Goal: Task Accomplishment & Management: Use online tool/utility

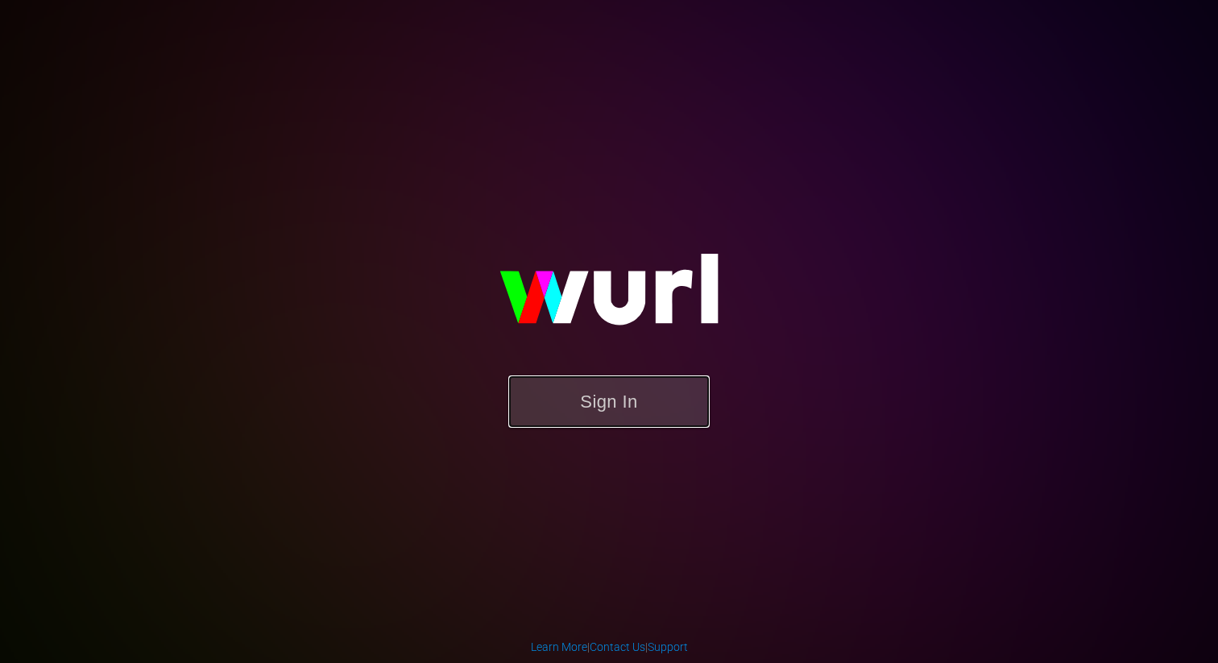
click at [614, 398] on button "Sign In" at bounding box center [608, 401] width 201 height 52
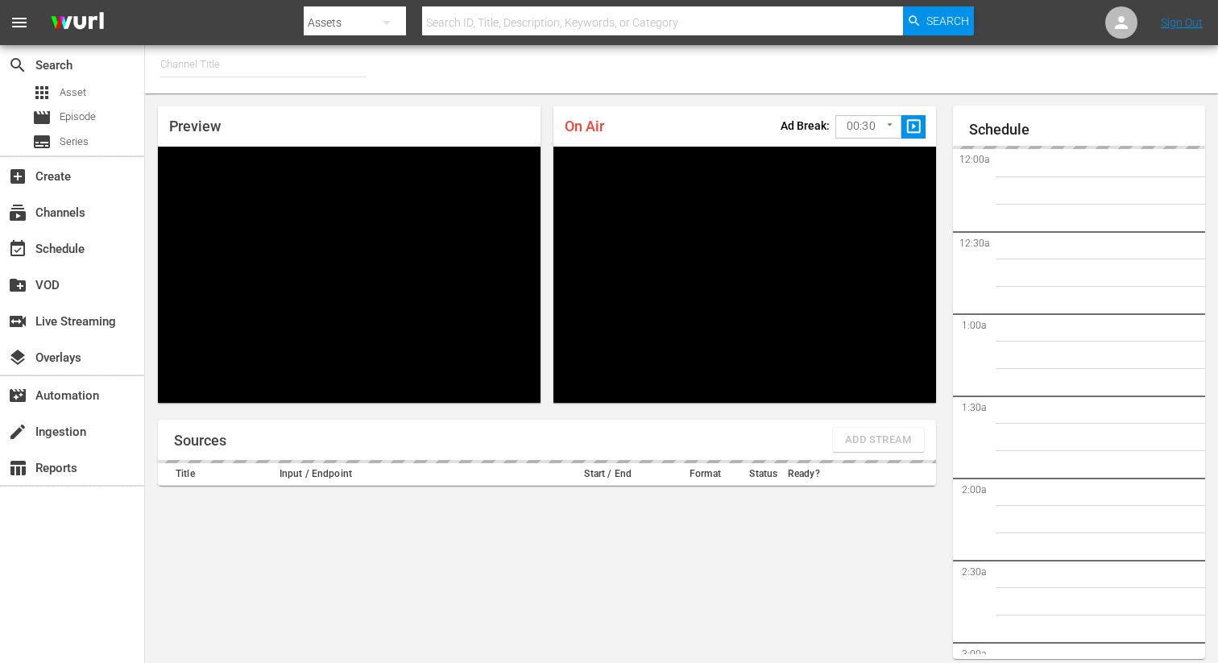
type input "FIFA+ English Global (1781)"
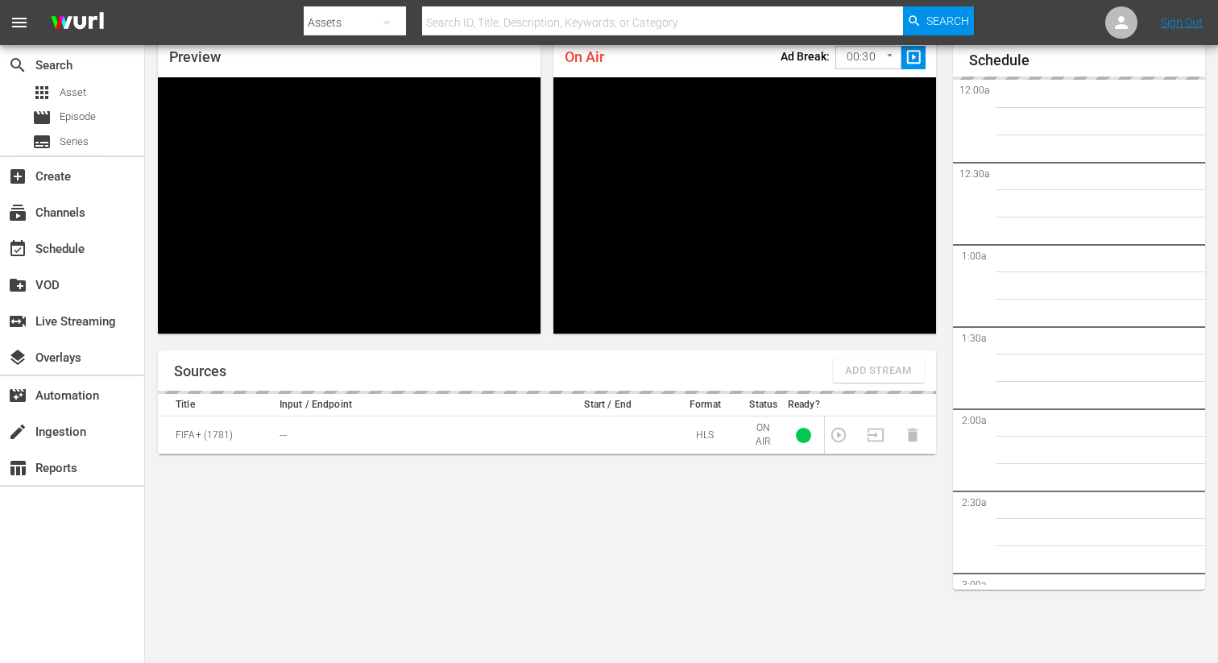
scroll to position [2894, 0]
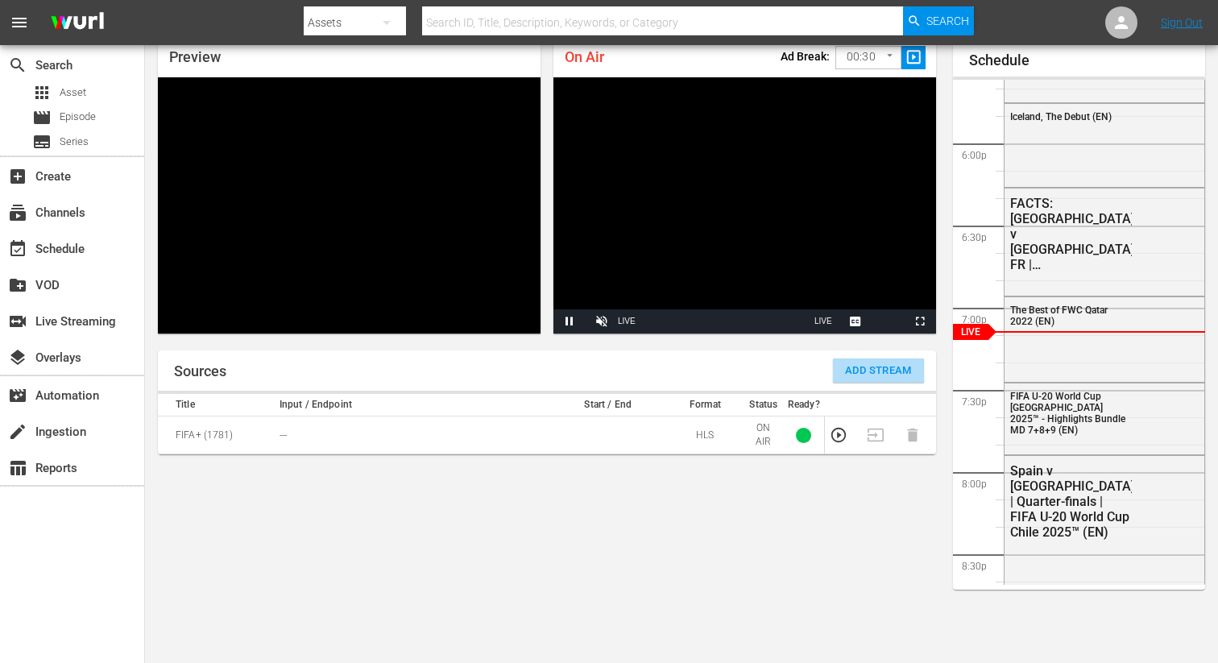
click at [886, 358] on button "Add Stream" at bounding box center [878, 370] width 91 height 24
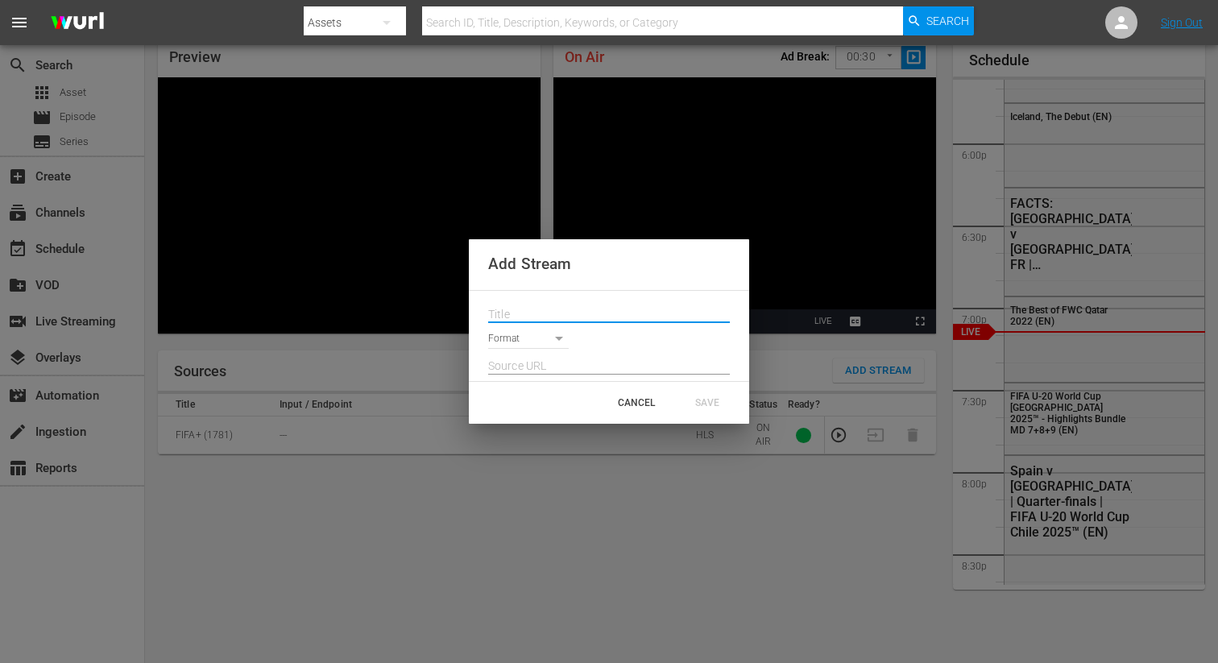
click at [580, 313] on input "text" at bounding box center [609, 315] width 242 height 24
paste input "Live Channel 387759fc-83c7-45fb-b100-f4c0c2dc518b eng FIFA U-20 World Cup [GEOG…"
type input "Live Channel 387759fc-83c7-45fb-b100-f4c0c2dc518b eng FIFA U-20 World Cup [GEOG…"
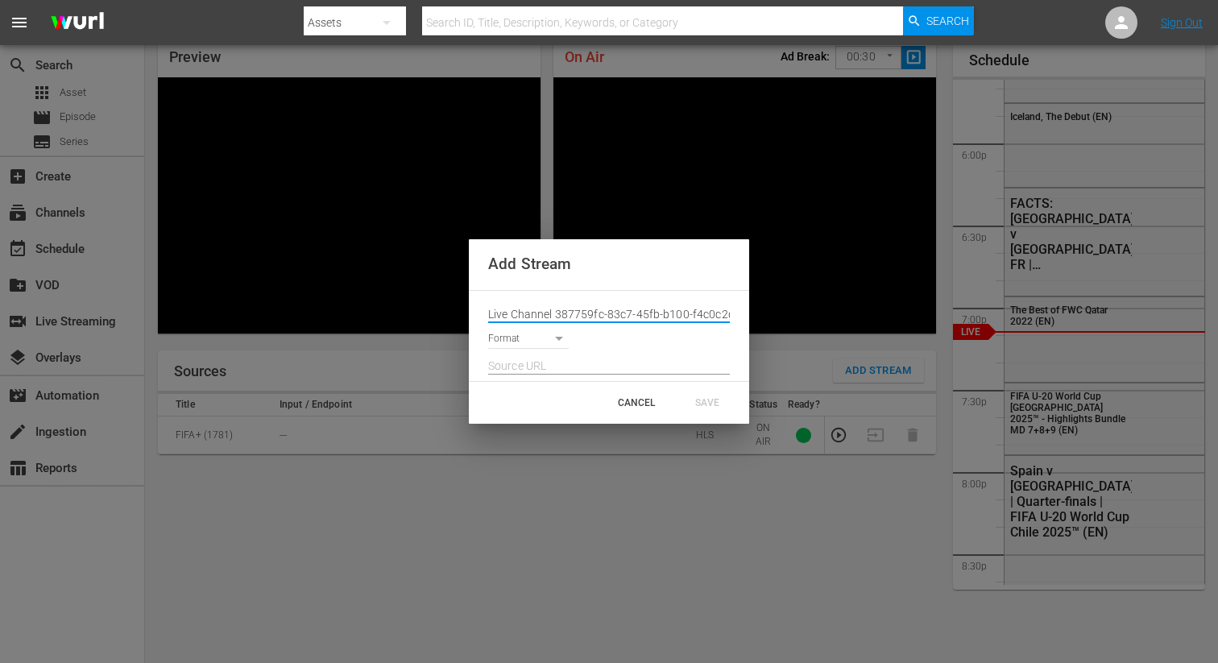
click at [531, 338] on body "menu Search By Assets Search ID, Title, Description, Keywords, or Category Sear…" at bounding box center [609, 262] width 1218 height 663
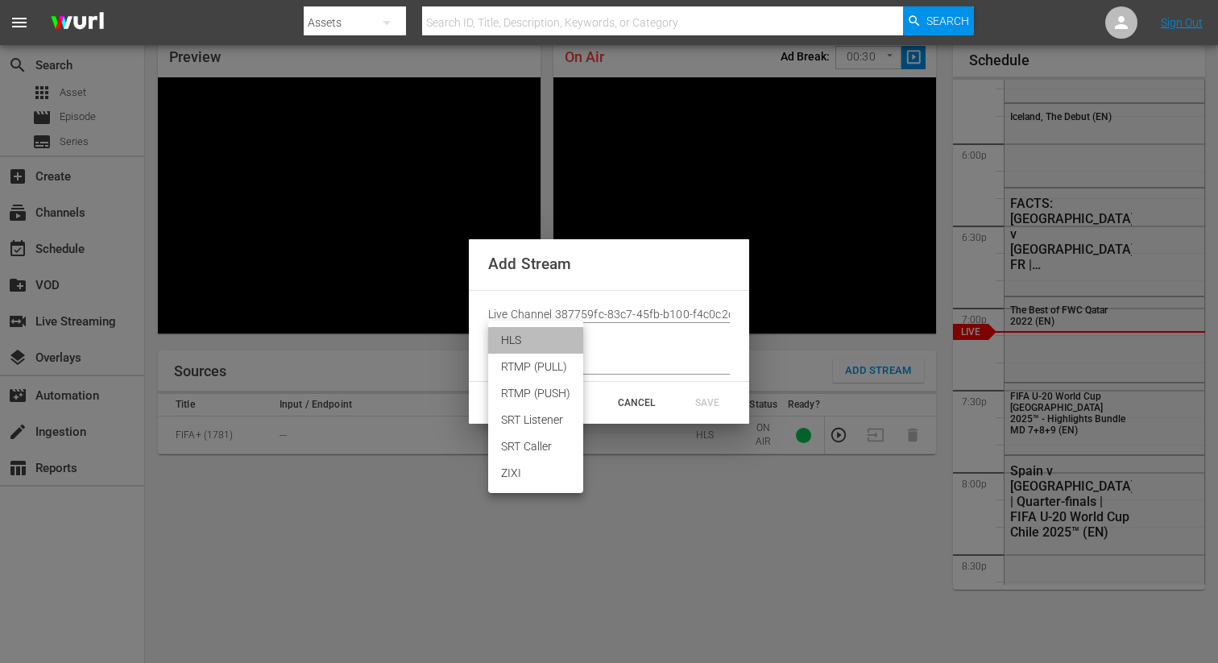
click at [529, 341] on li "HLS" at bounding box center [535, 340] width 95 height 27
type input "HLS"
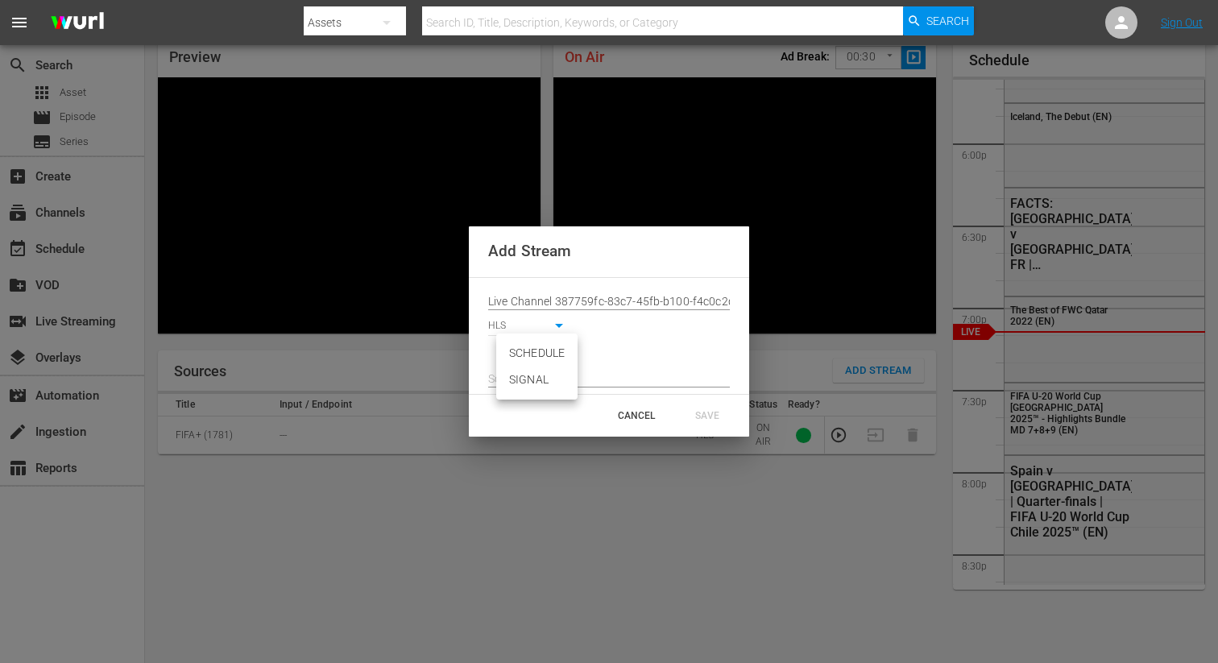
click at [523, 351] on body "menu Search By Assets Search ID, Title, Description, Keywords, or Category Sear…" at bounding box center [609, 262] width 1218 height 663
click at [526, 382] on li "SIGNAL" at bounding box center [536, 380] width 81 height 27
type input "SIGNAL"
click at [518, 372] on input "text" at bounding box center [609, 379] width 242 height 24
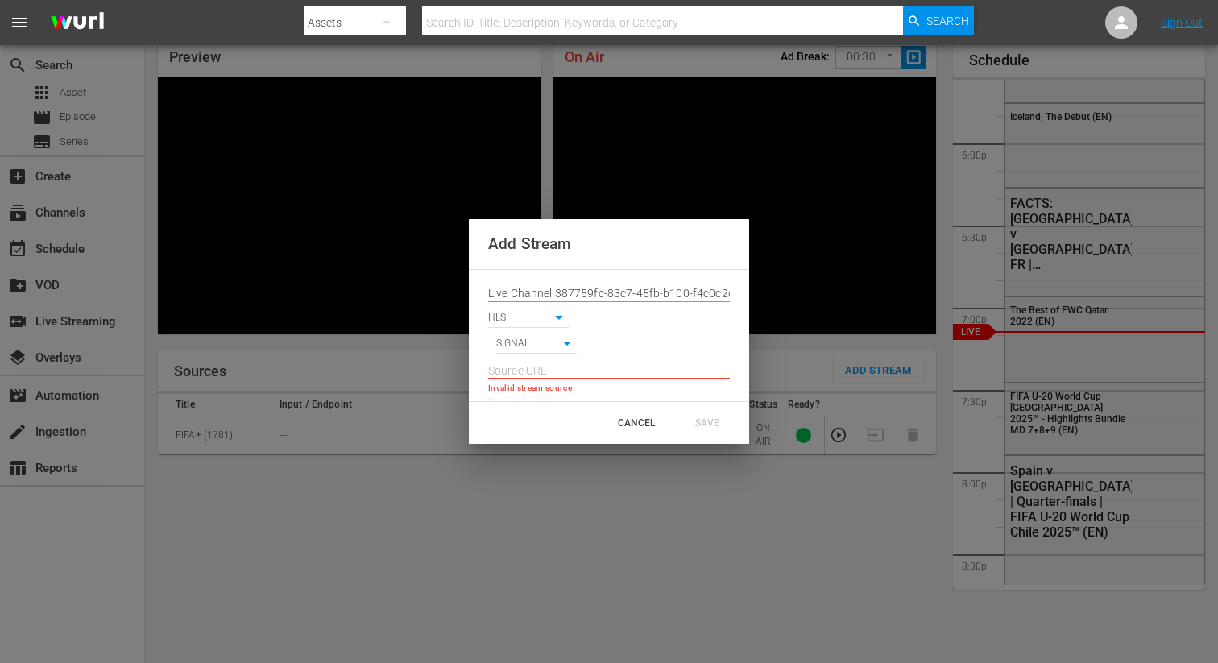
paste input "[URL][DOMAIN_NAME][DATE][DATE]"
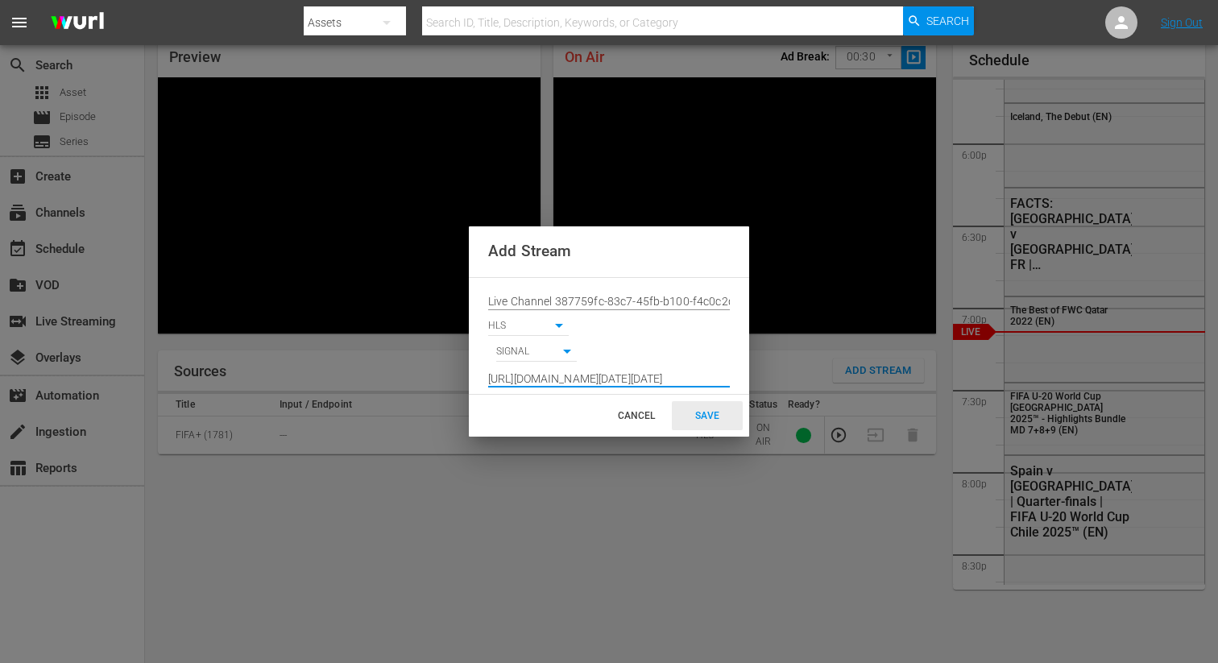
type input "[URL][DOMAIN_NAME][DATE][DATE]"
click at [698, 416] on div "SAVE" at bounding box center [707, 415] width 71 height 29
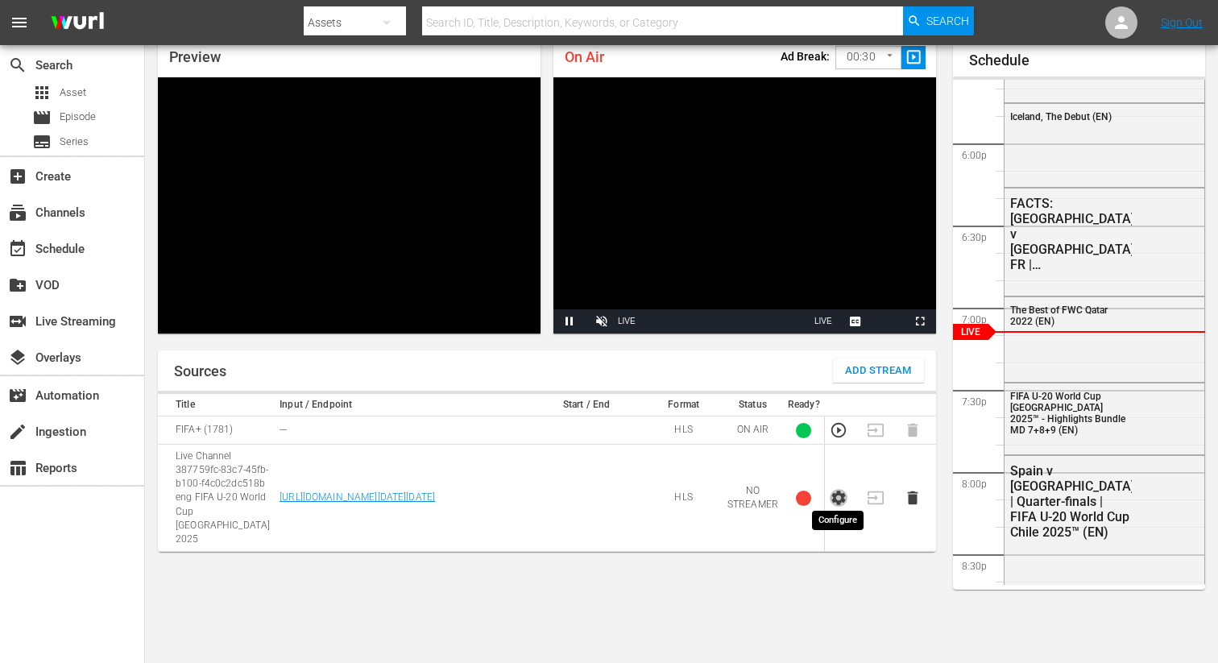
click at [839, 491] on icon "button" at bounding box center [839, 498] width 18 height 18
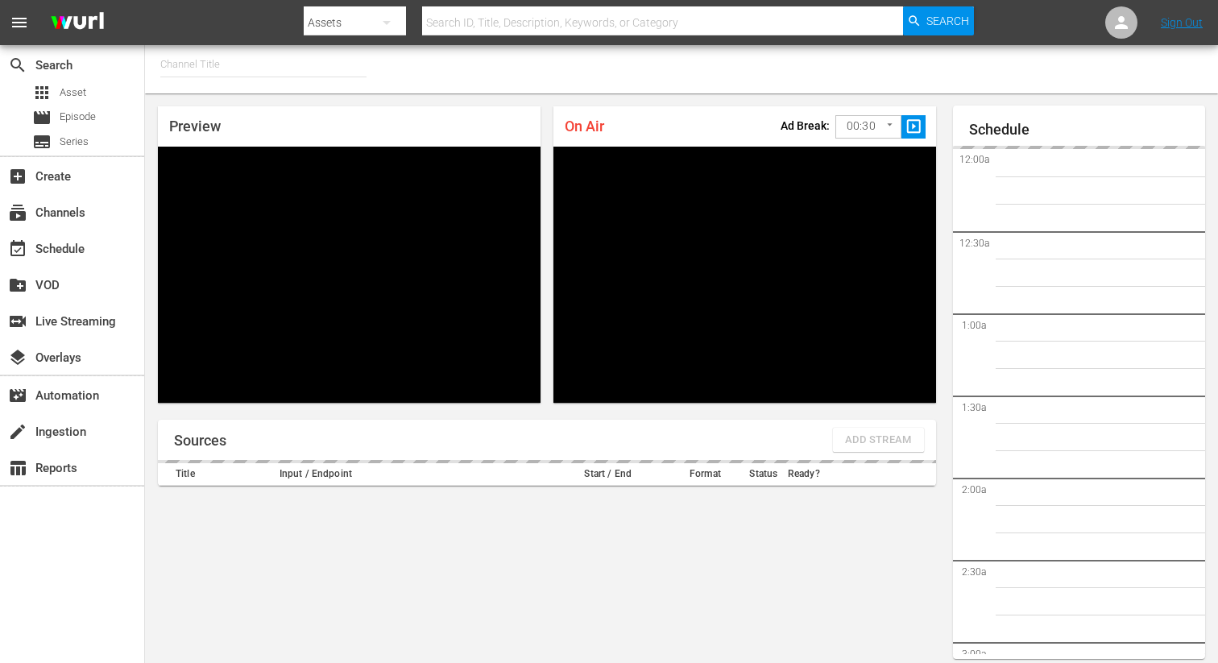
type input "FIFA+ French Local (1778)"
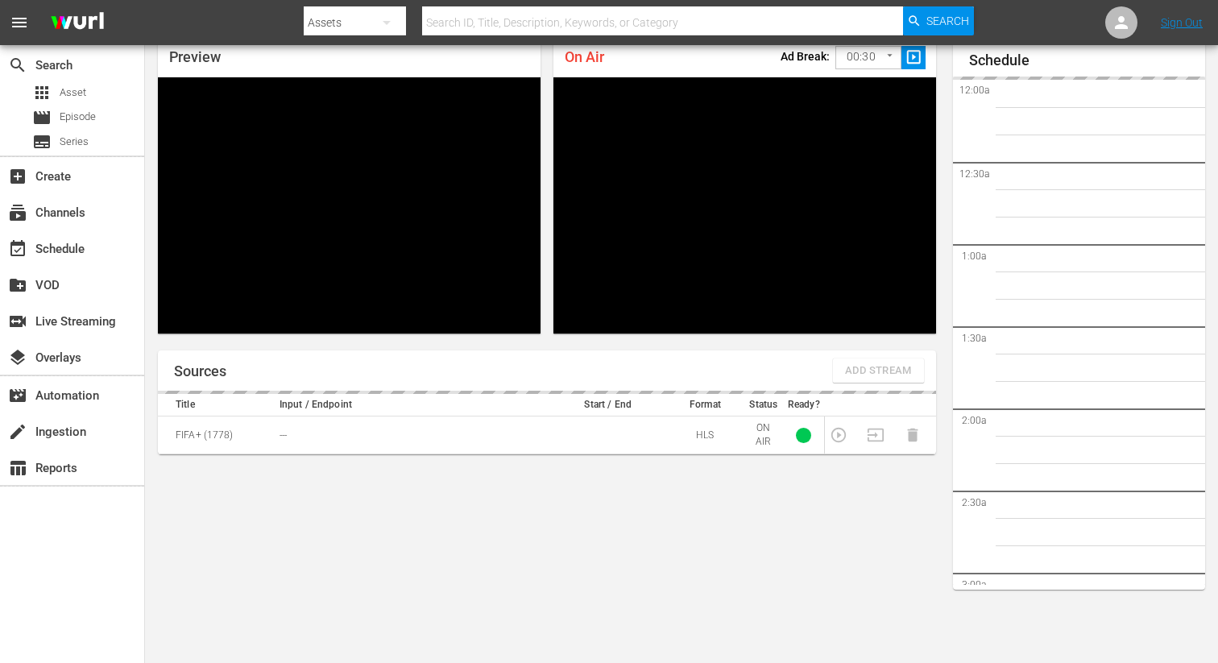
scroll to position [2895, 0]
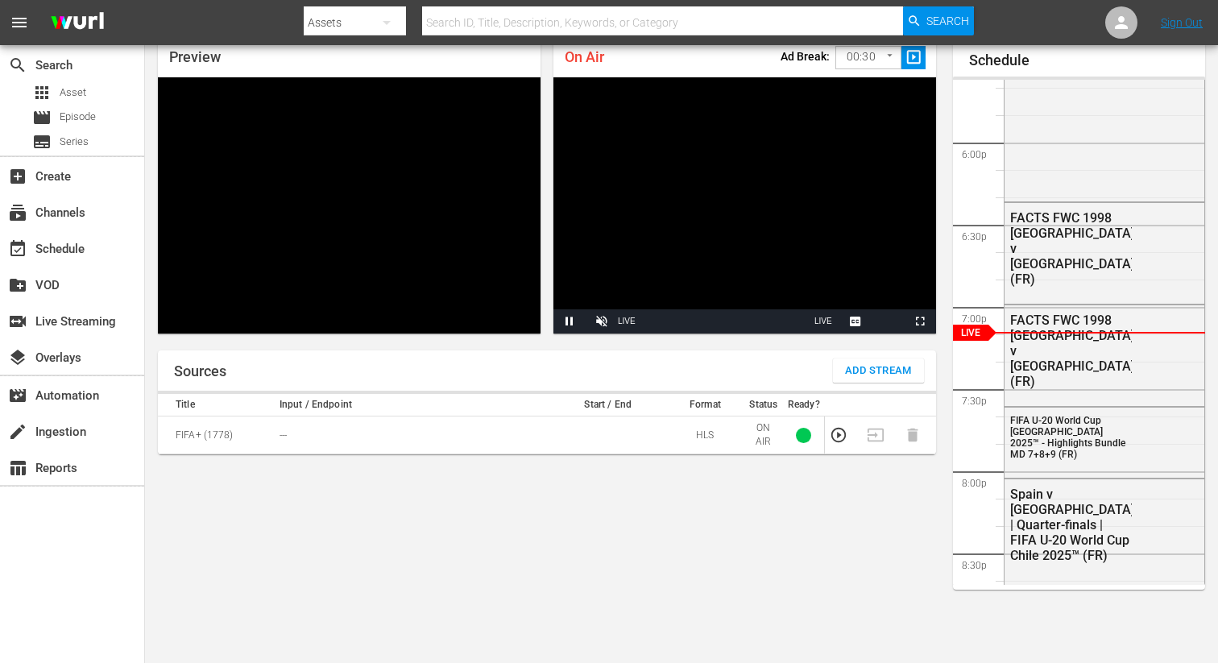
click at [858, 364] on span "Add Stream" at bounding box center [878, 371] width 67 height 19
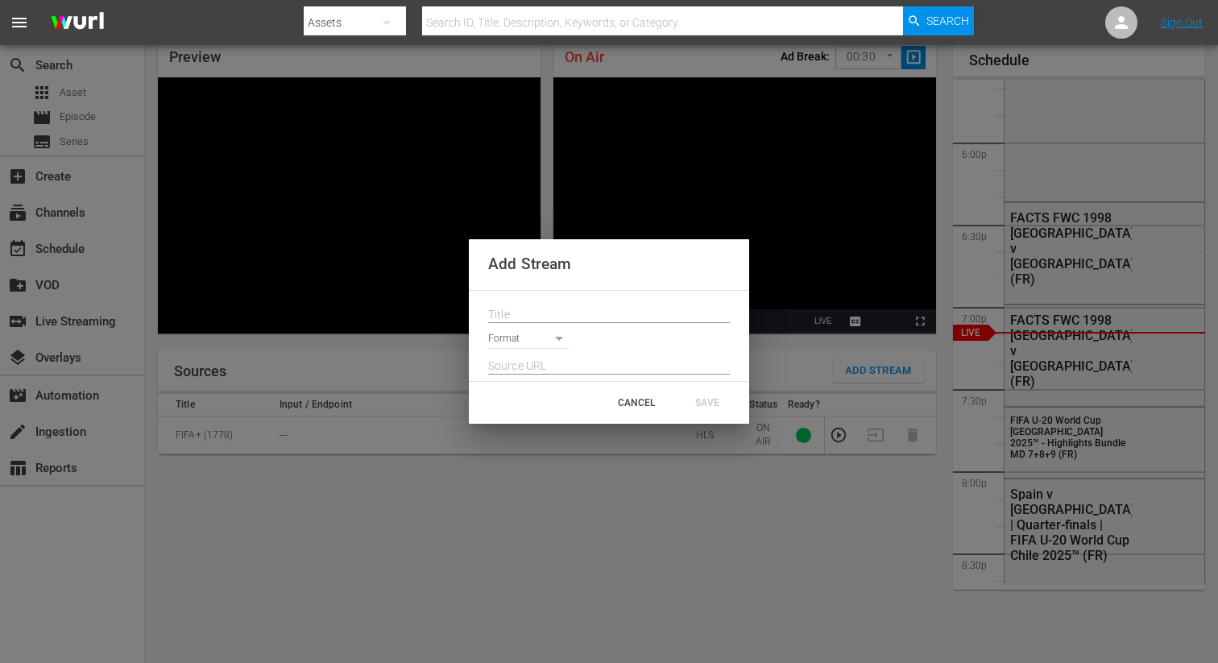
click at [520, 316] on input "text" at bounding box center [609, 315] width 242 height 24
paste input "Live Channel 387759fc-83c7-45fb-b100-f4c0c2dc518b eng FIFA U-20 World Cup [GEOG…"
type input "Live Channel 387759fc-83c7-45fb-b100-f4c0c2dc518b eng FIFA U-20 World Cup [GEOG…"
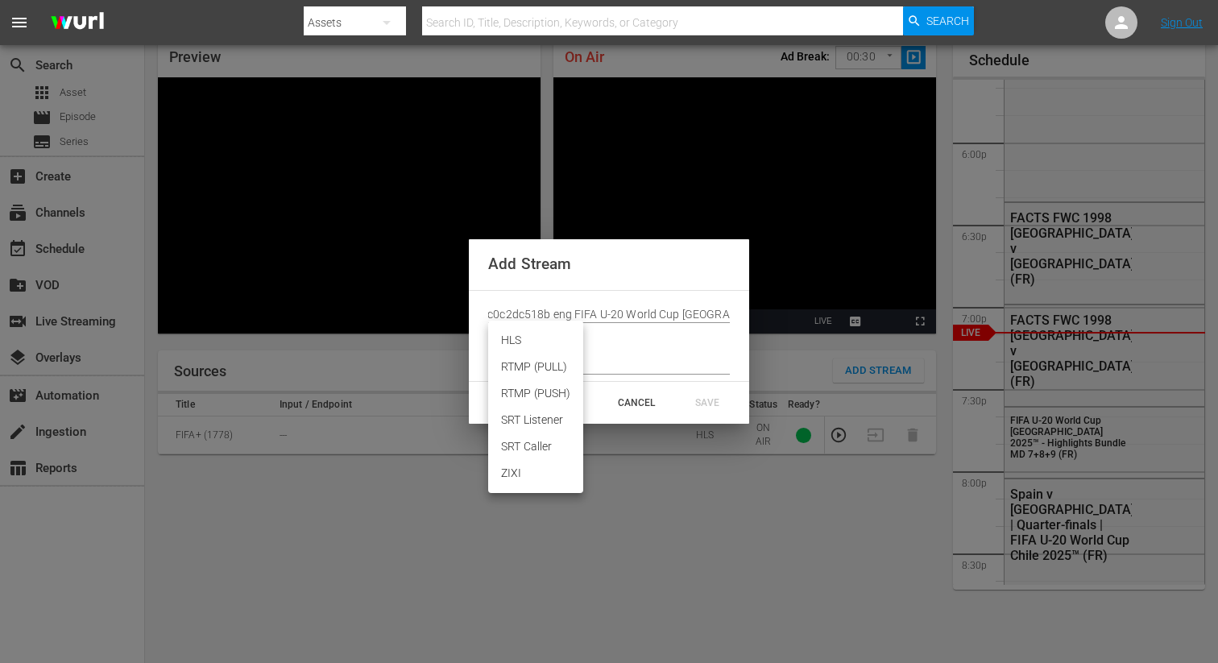
scroll to position [0, 0]
click at [517, 342] on body "menu Search By Assets Search ID, Title, Description, Keywords, or Category Sear…" at bounding box center [609, 262] width 1218 height 663
click at [517, 346] on li "HLS" at bounding box center [535, 340] width 95 height 27
type input "HLS"
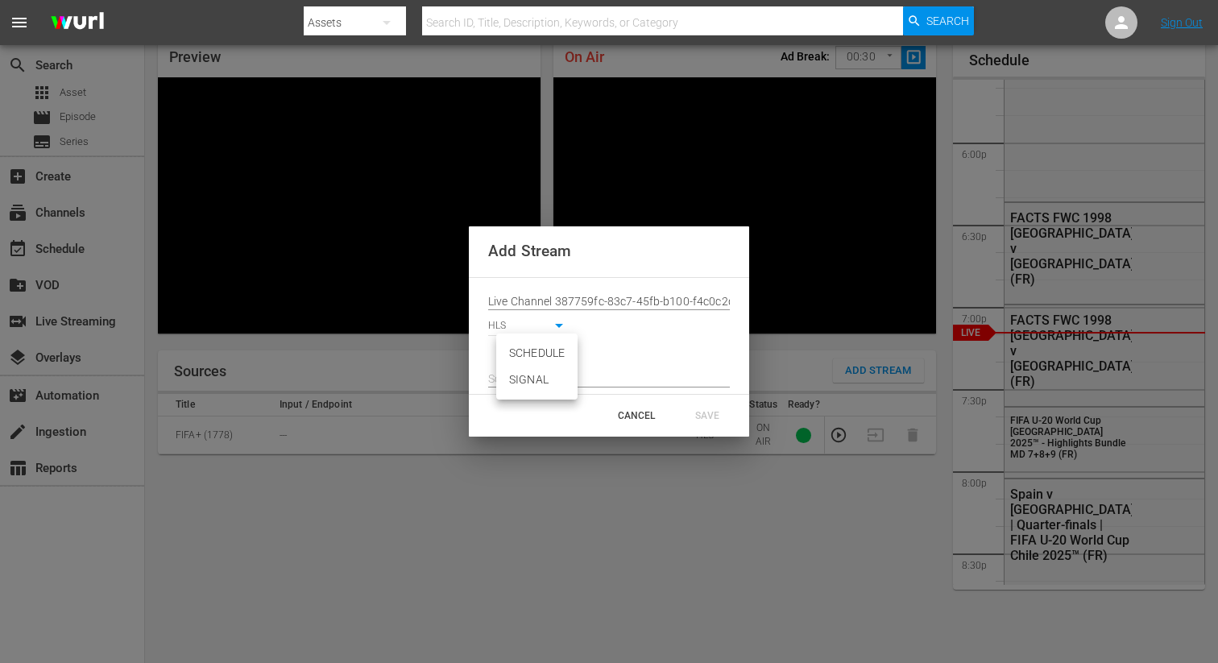
click at [516, 350] on body "menu Search By Assets Search ID, Title, Description, Keywords, or Category Sear…" at bounding box center [609, 262] width 1218 height 663
click at [527, 382] on li "SIGNAL" at bounding box center [536, 380] width 81 height 27
type input "SIGNAL"
click at [532, 379] on input "text" at bounding box center [609, 379] width 242 height 24
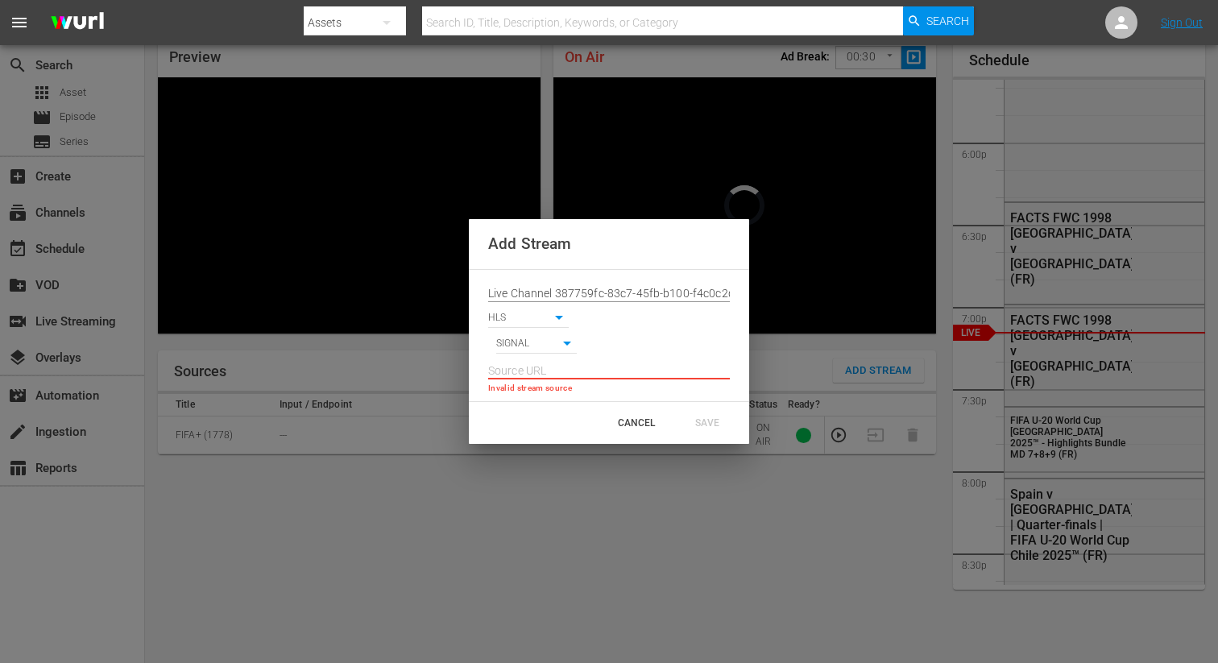
paste input "[URL][DOMAIN_NAME][DATE][DATE]"
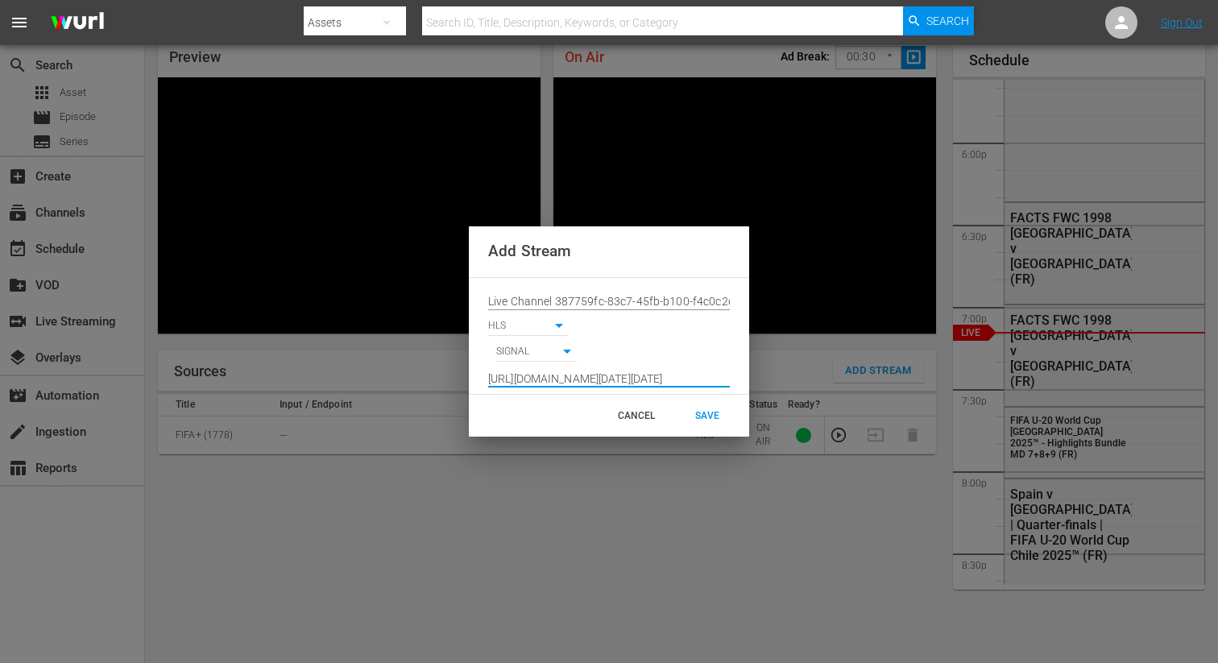
type input "[URL][DOMAIN_NAME][DATE][DATE]"
click at [718, 401] on div "SAVE" at bounding box center [707, 415] width 71 height 29
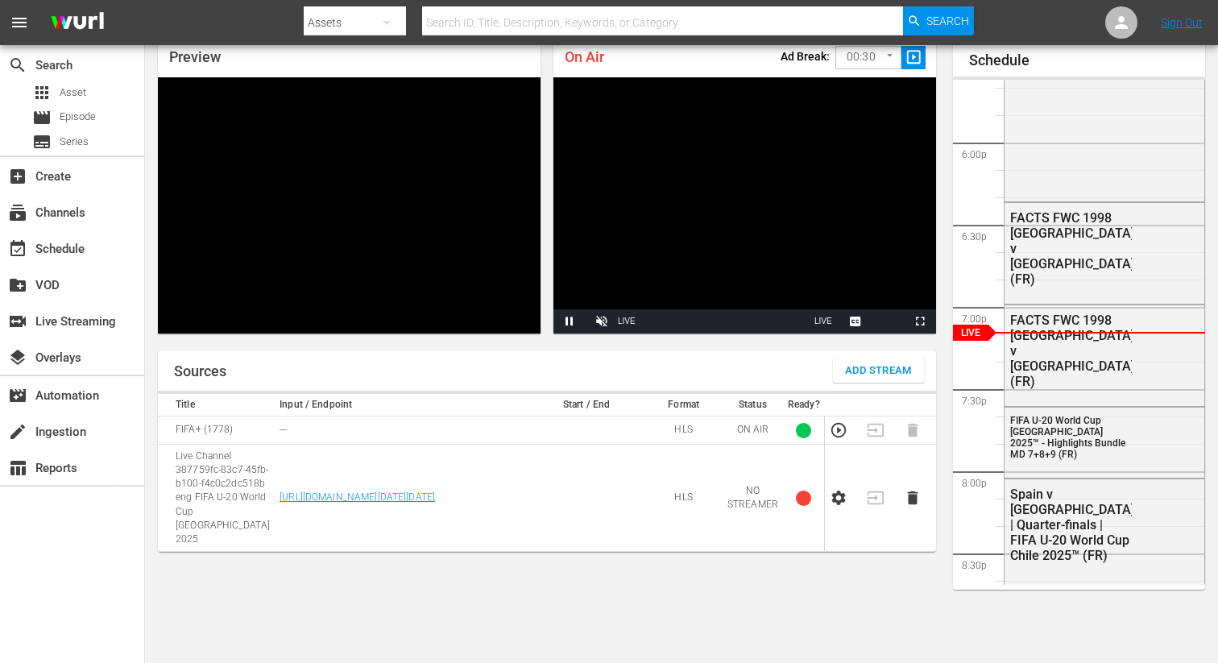
click at [835, 491] on icon "button" at bounding box center [839, 498] width 14 height 14
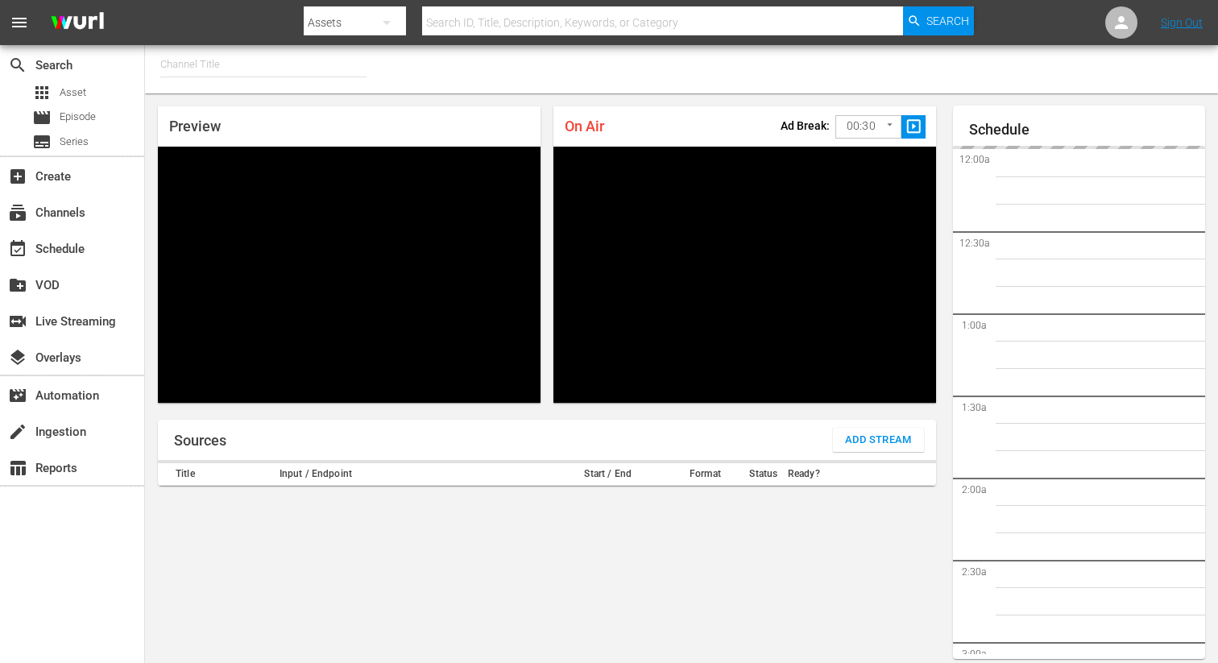
type input "FIFA+ [DEMOGRAPHIC_DATA] Local (1777)"
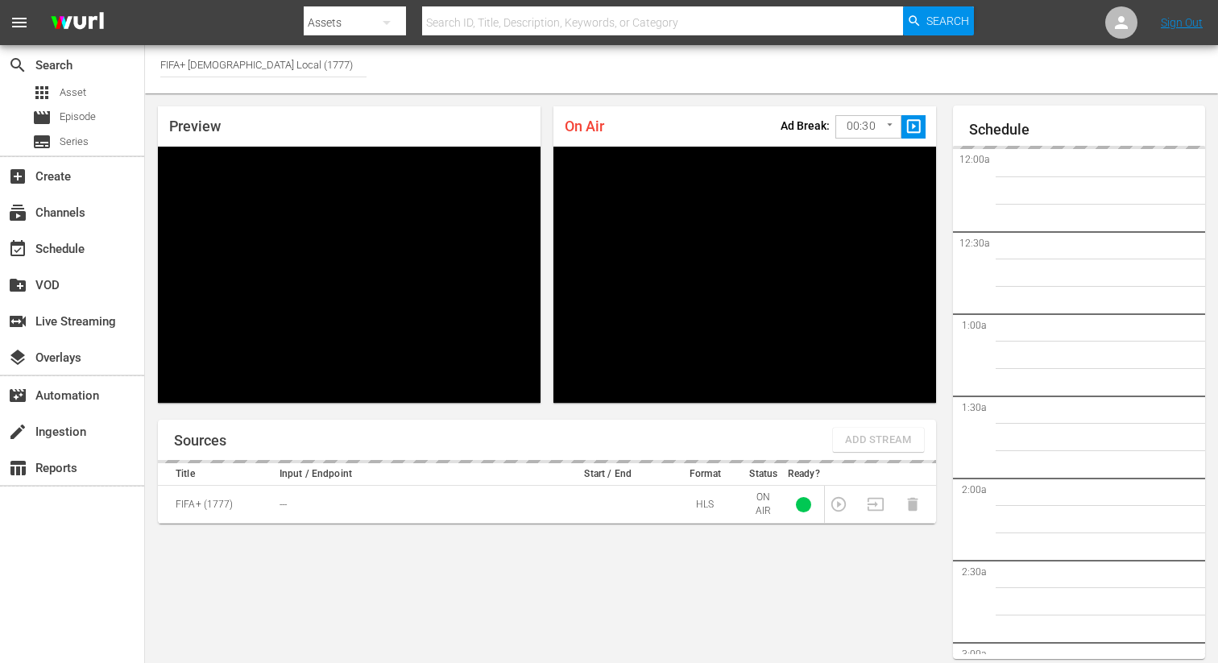
scroll to position [69, 0]
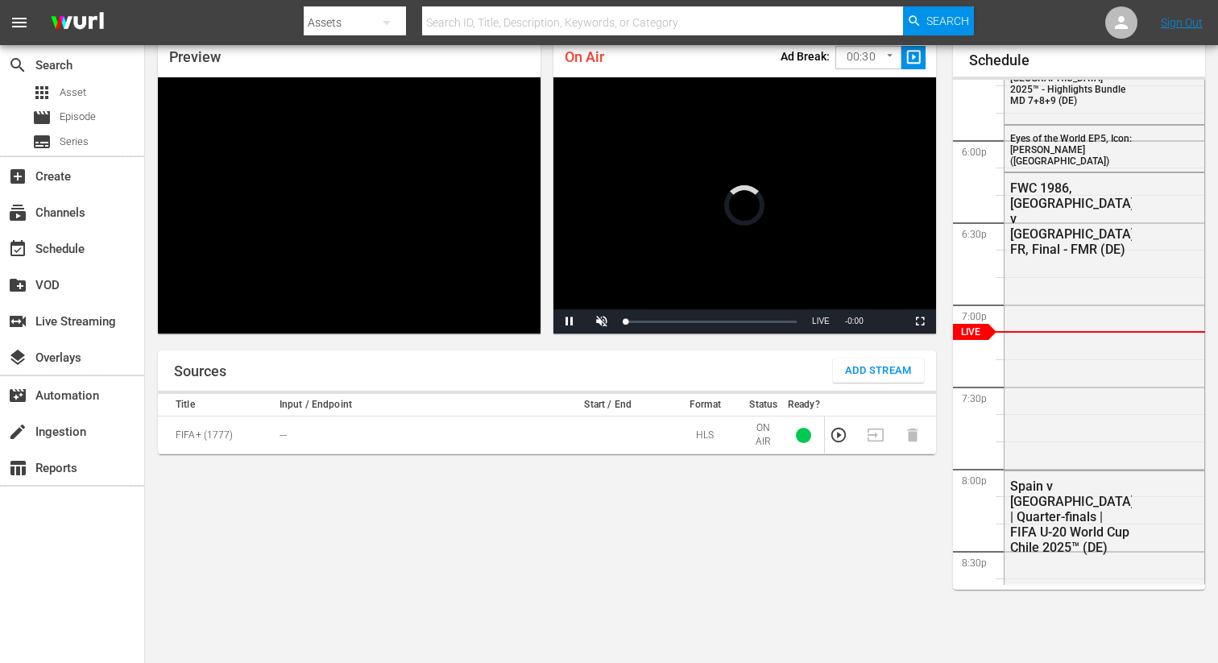
click at [891, 382] on button "Add Stream" at bounding box center [878, 370] width 91 height 24
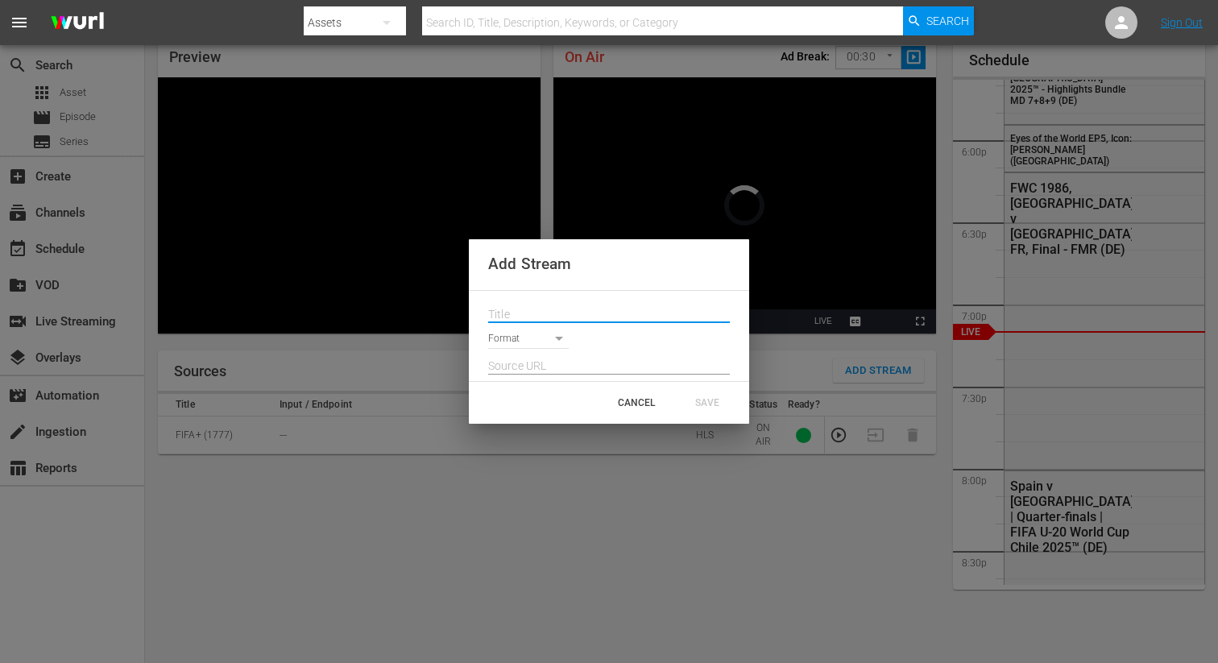
click at [655, 311] on input "text" at bounding box center [609, 315] width 242 height 24
paste input "Live Channel 387759fc-83c7-45fb-b100-f4c0c2dc518b eng FIFA U-20 World Cup [GEOG…"
type input "Live Channel 387759fc-83c7-45fb-b100-f4c0c2dc518b eng FIFA U-20 World Cup [GEOG…"
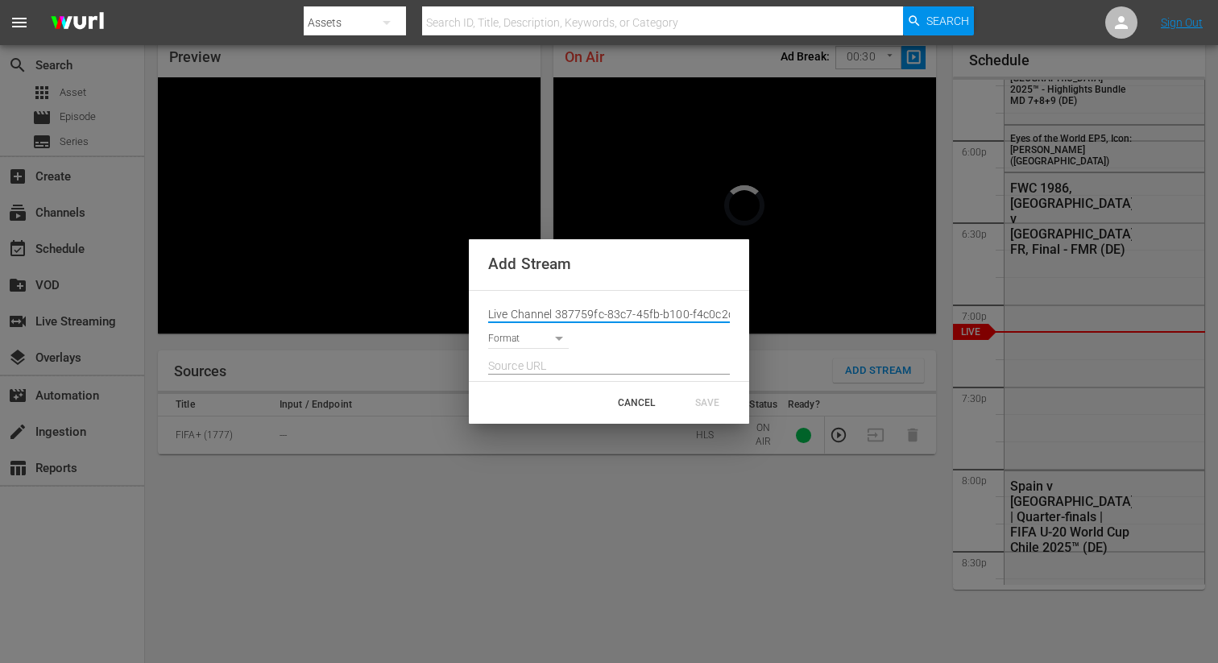
click at [527, 349] on div at bounding box center [609, 362] width 242 height 26
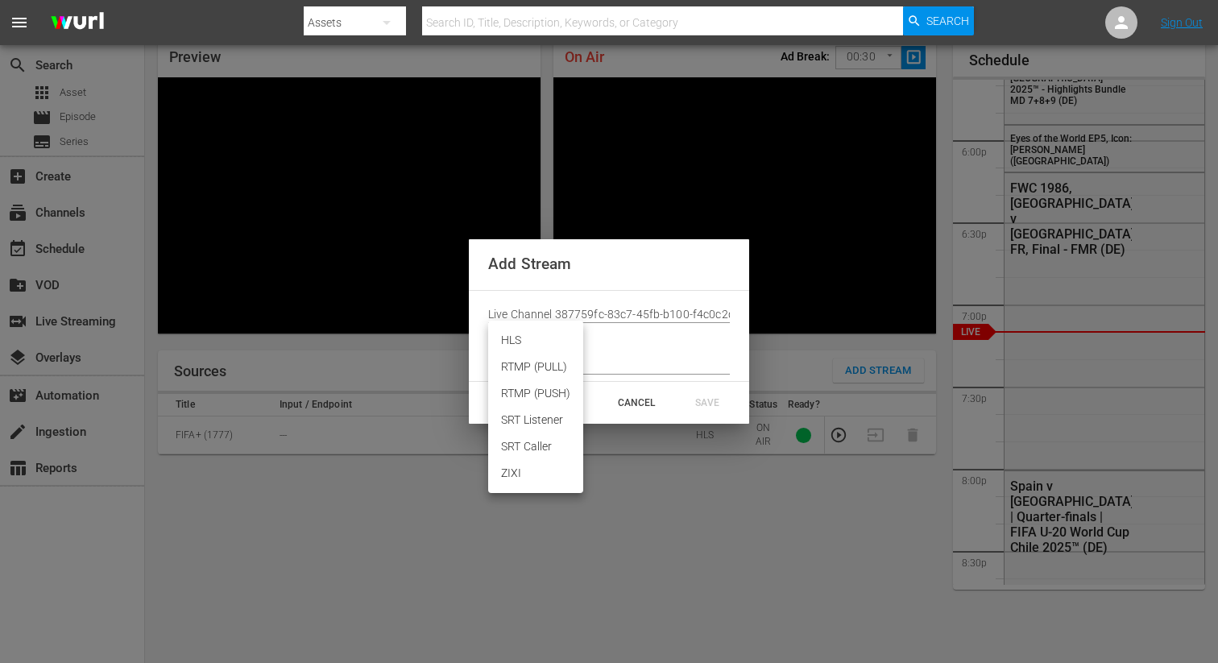
click at [530, 344] on body "menu Search By Assets Search ID, Title, Description, Keywords, or Category Sear…" at bounding box center [609, 262] width 1218 height 663
click at [523, 345] on li "HLS" at bounding box center [535, 340] width 95 height 27
type input "HLS"
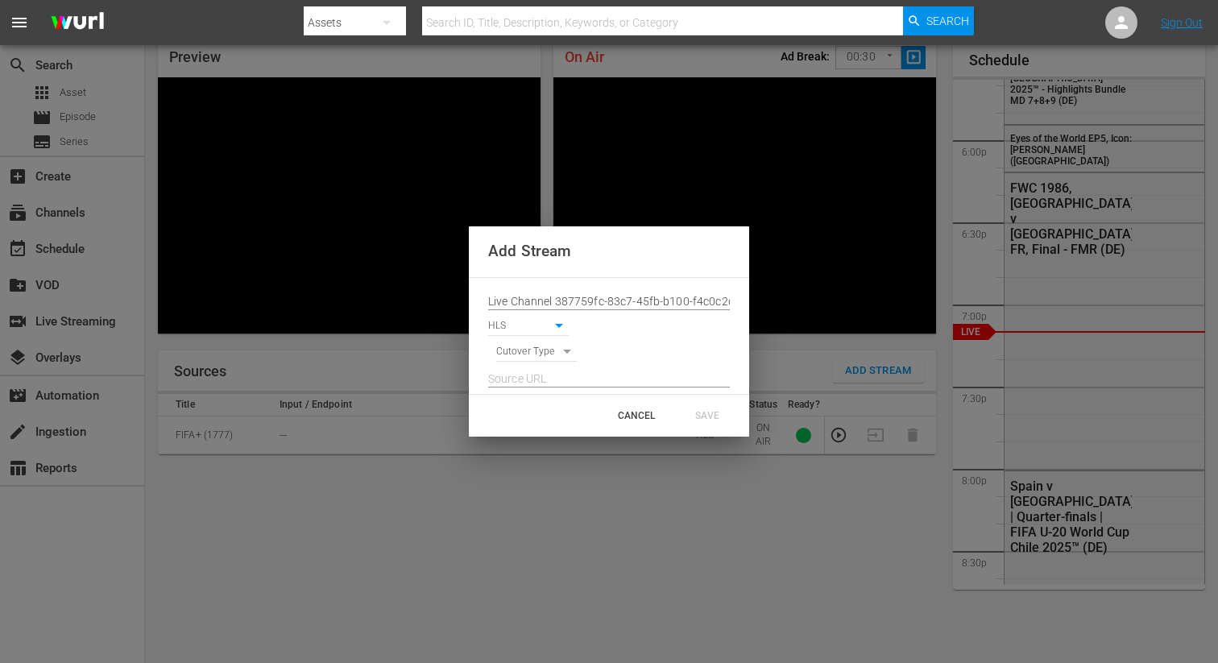
click at [524, 355] on body "menu Search By Assets Search ID, Title, Description, Keywords, or Category Sear…" at bounding box center [609, 262] width 1218 height 663
click at [520, 383] on li "SIGNAL" at bounding box center [536, 380] width 81 height 27
type input "SIGNAL"
click at [521, 374] on input "text" at bounding box center [609, 379] width 242 height 24
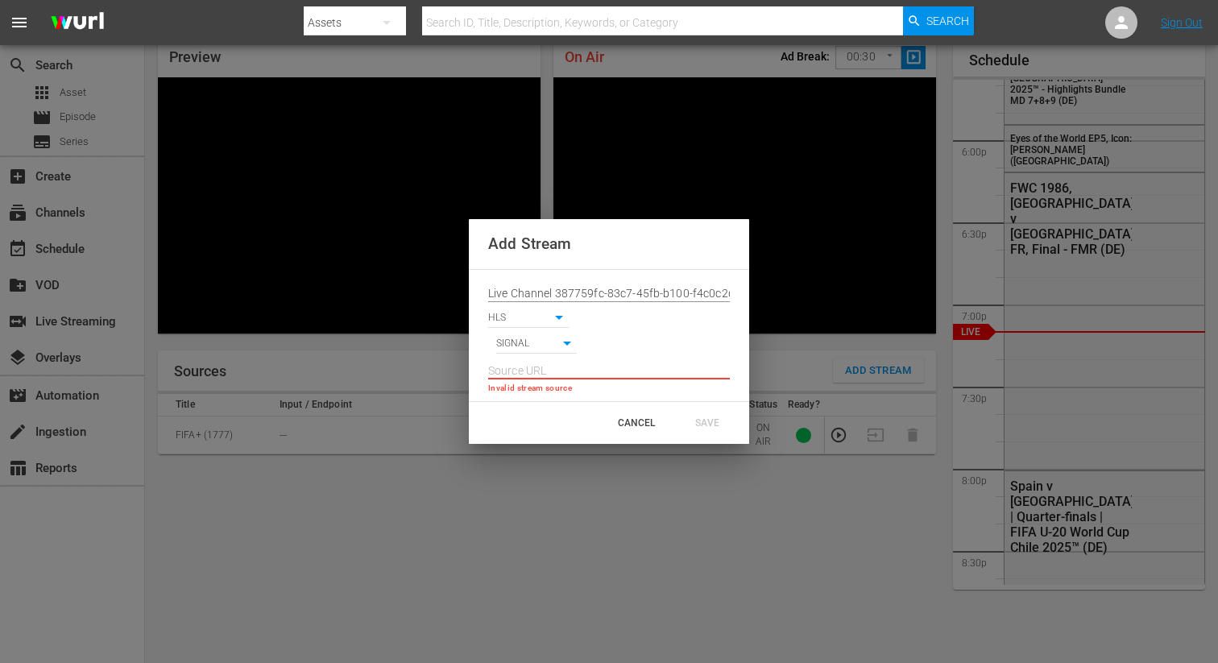
paste input "[URL][DOMAIN_NAME][DATE][DATE]"
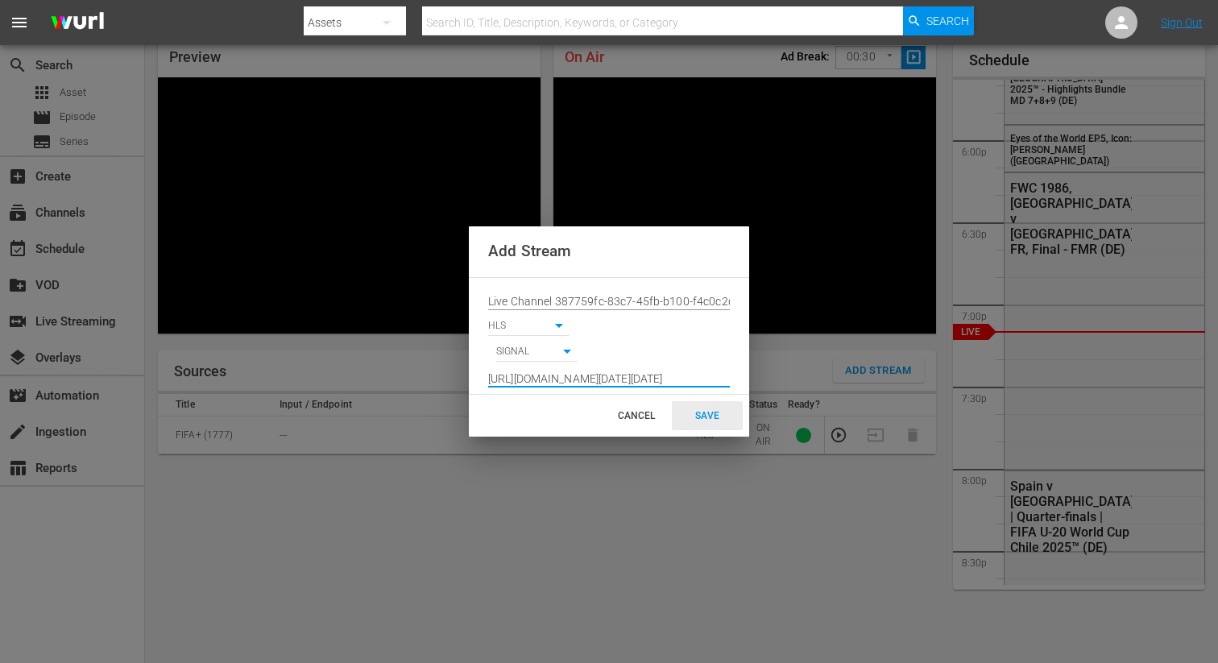
type input "[URL][DOMAIN_NAME][DATE][DATE]"
click at [711, 402] on div "SAVE" at bounding box center [707, 415] width 71 height 29
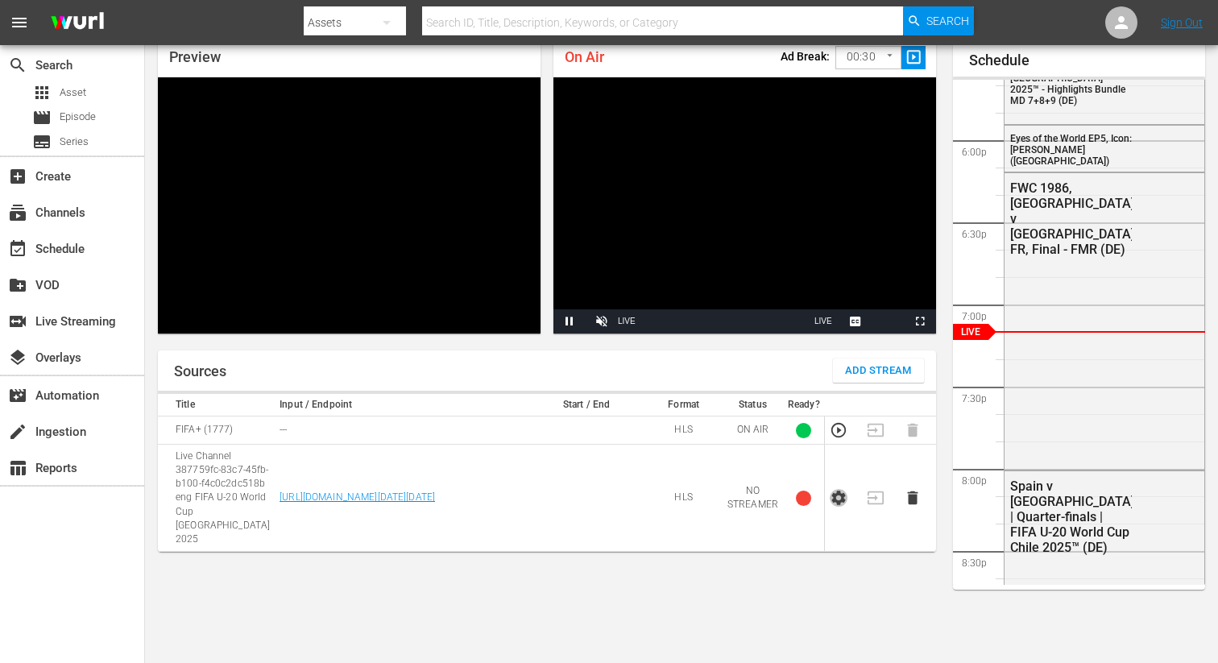
click at [833, 491] on icon "button" at bounding box center [839, 498] width 14 height 14
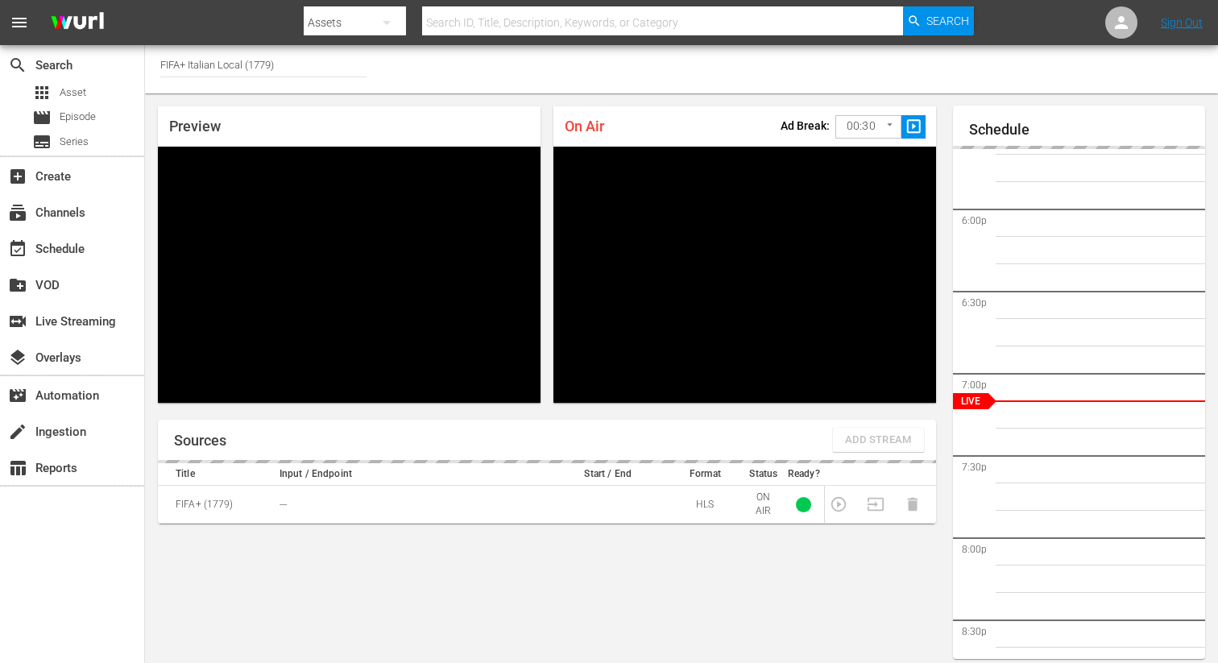
scroll to position [69, 0]
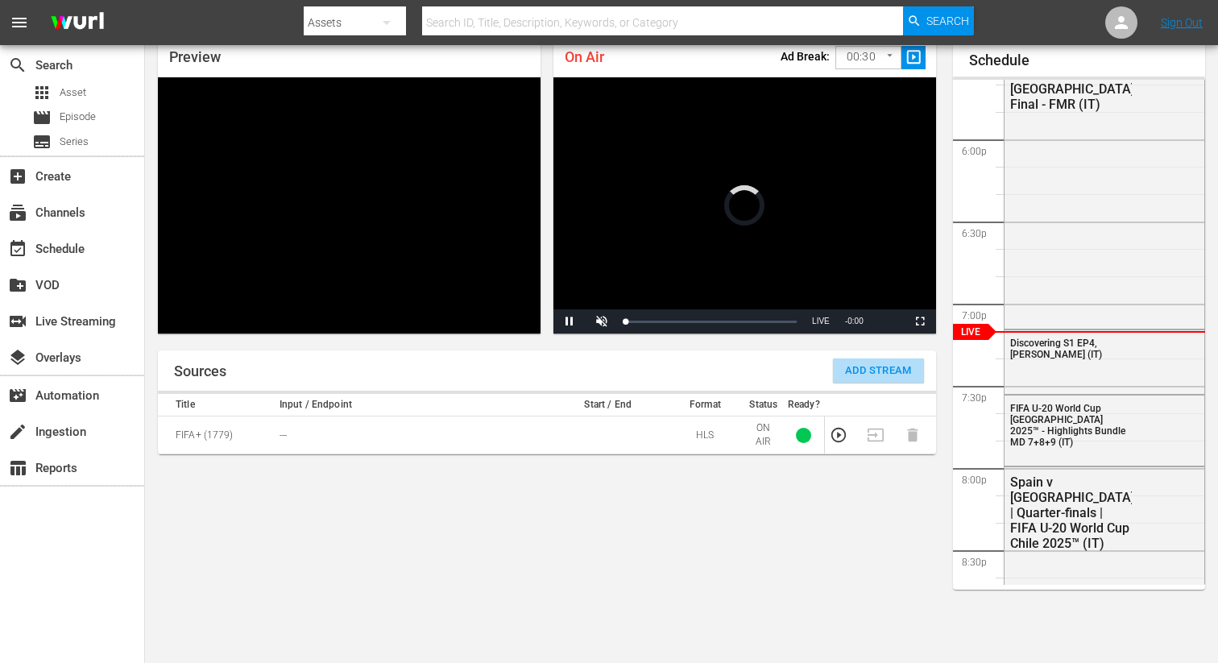
click at [855, 371] on span "Add Stream" at bounding box center [878, 371] width 67 height 19
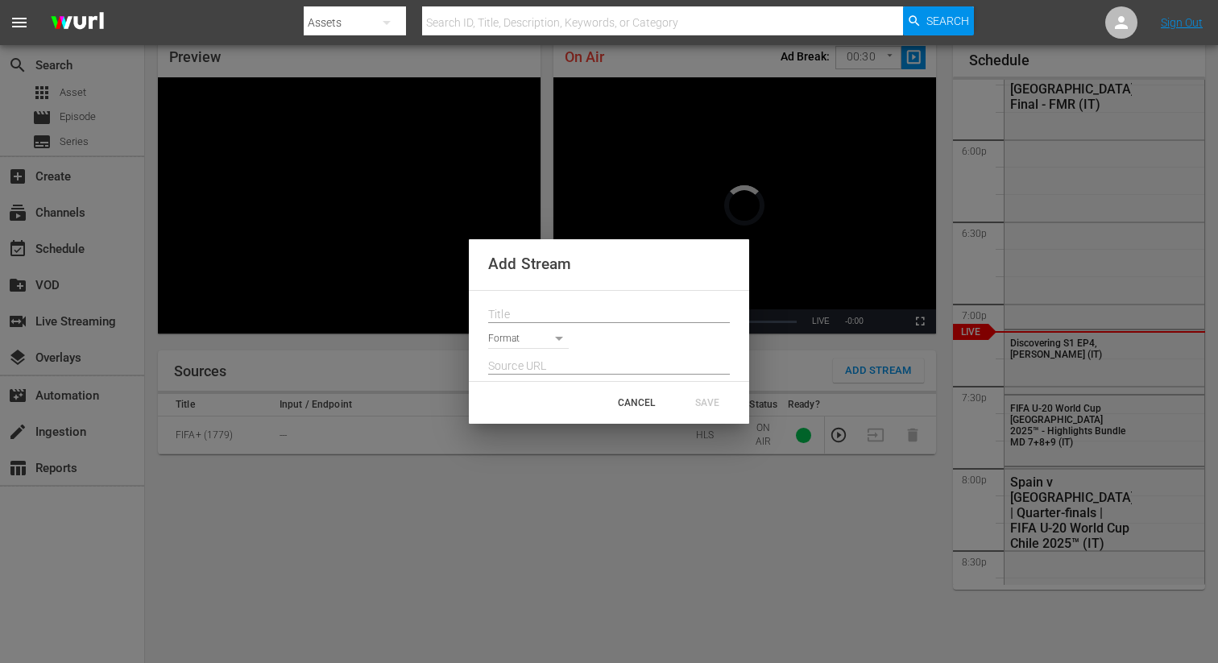
click at [529, 313] on input "text" at bounding box center [609, 315] width 242 height 24
paste input "Live Channel 387759fc-83c7-45fb-b100-f4c0c2dc518b eng FIFA U-20 World Cup [GEOG…"
type input "Live Channel 387759fc-83c7-45fb-b100-f4c0c2dc518b eng FIFA U-20 World Cup [GEOG…"
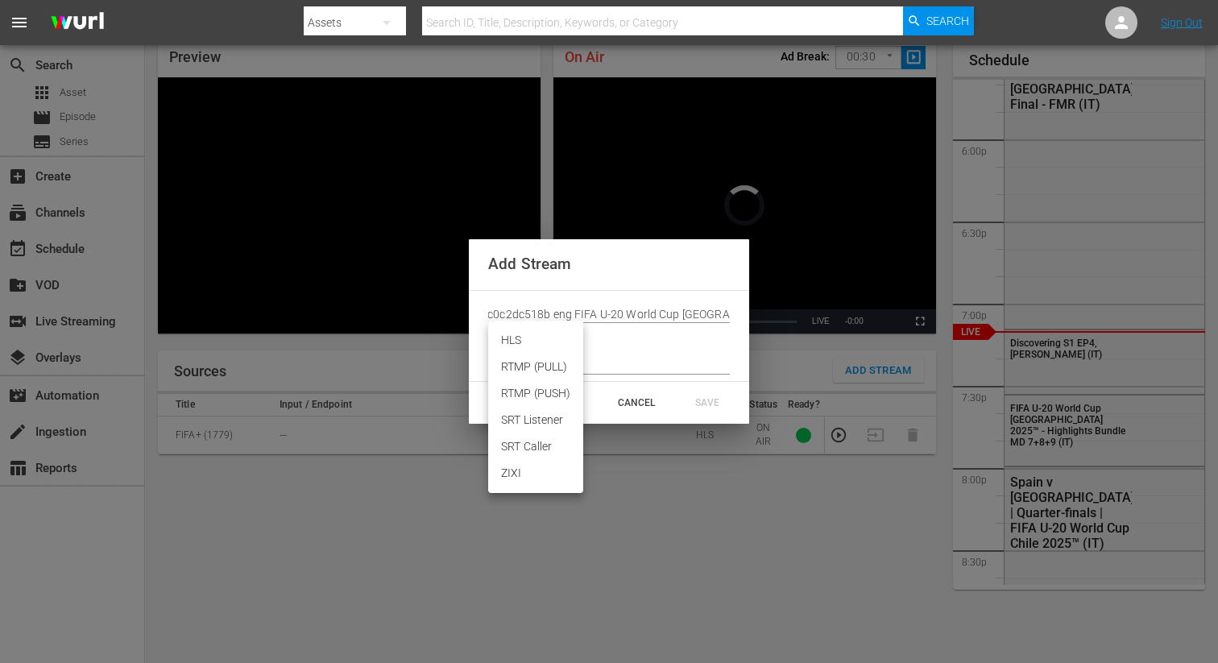
scroll to position [0, 0]
click at [516, 337] on body "menu Search By Assets Search ID, Title, Description, Keywords, or Category Sear…" at bounding box center [609, 262] width 1218 height 663
click at [514, 350] on li "HLS" at bounding box center [535, 340] width 95 height 27
type input "HLS"
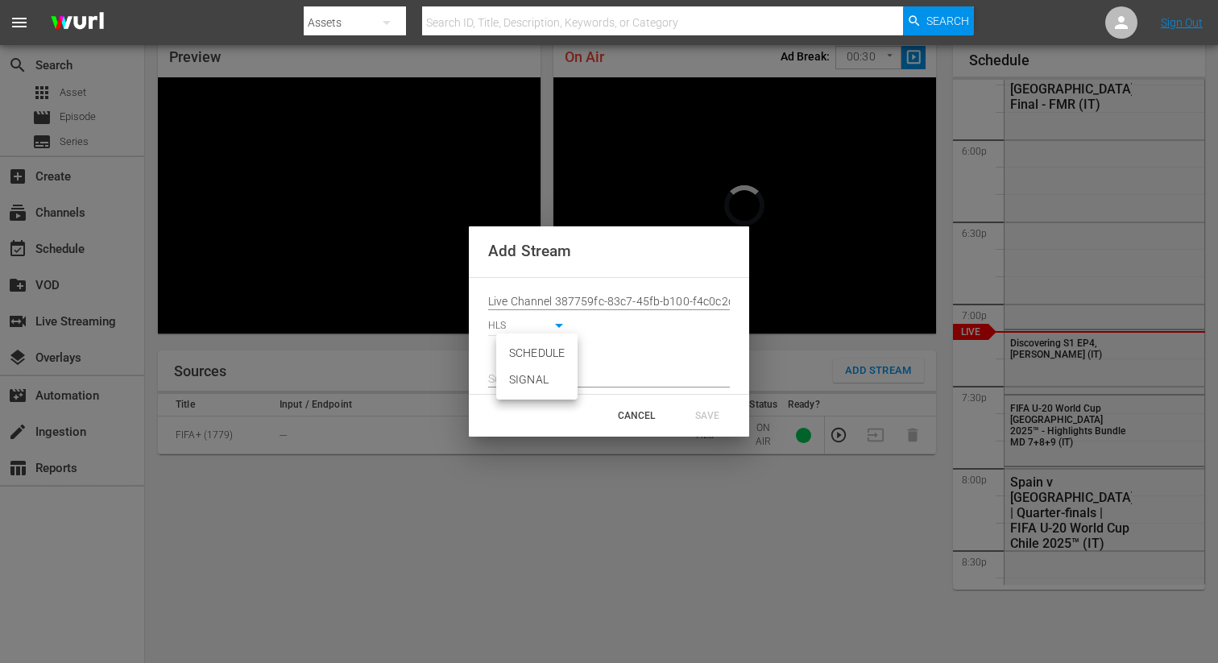
click at [514, 358] on body "menu Search By Assets Search ID, Title, Description, Keywords, or Category Sear…" at bounding box center [609, 262] width 1218 height 663
click at [518, 382] on li "SIGNAL" at bounding box center [536, 380] width 81 height 27
type input "SIGNAL"
click at [516, 380] on input "text" at bounding box center [609, 379] width 242 height 24
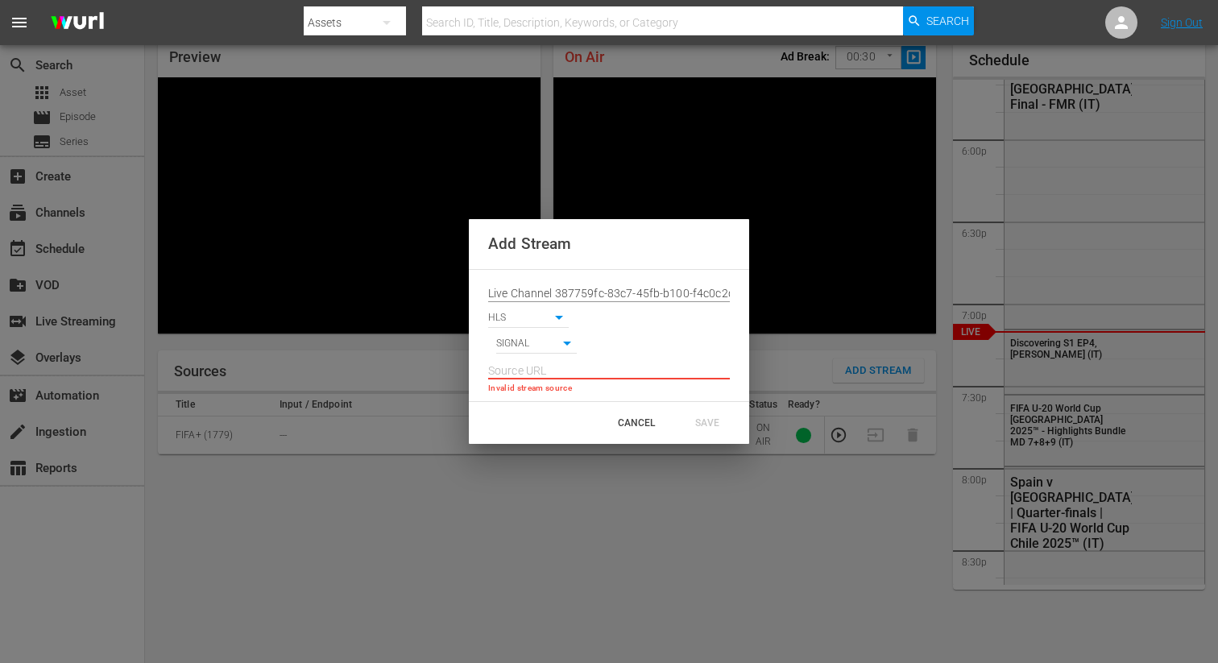
paste input "[URL][DOMAIN_NAME][DATE][DATE]"
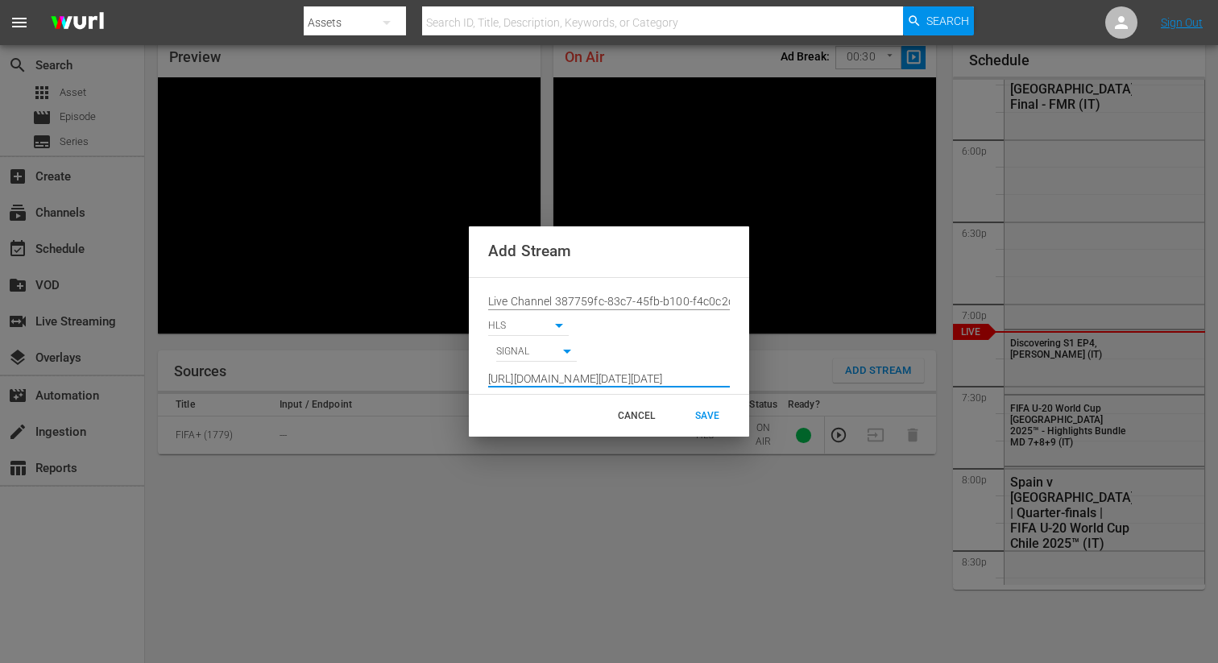
scroll to position [0, 1178]
type input "[URL][DOMAIN_NAME][DATE][DATE]"
click at [708, 416] on div "SAVE" at bounding box center [707, 415] width 71 height 29
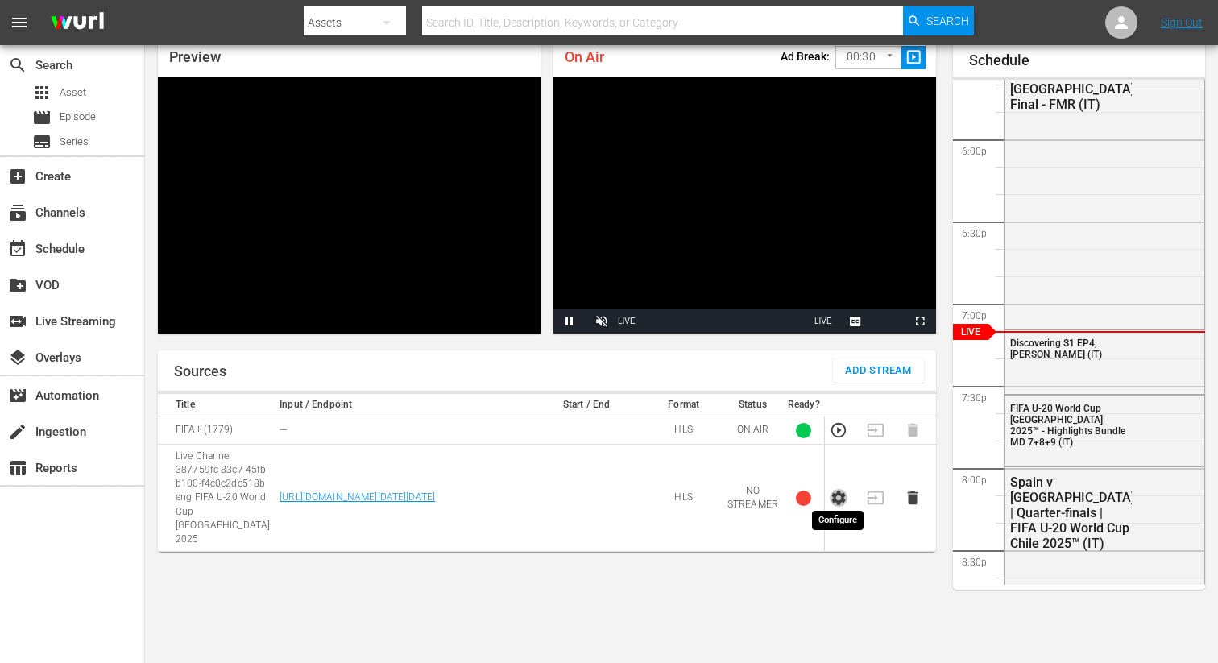
click at [835, 491] on icon "button" at bounding box center [839, 498] width 14 height 14
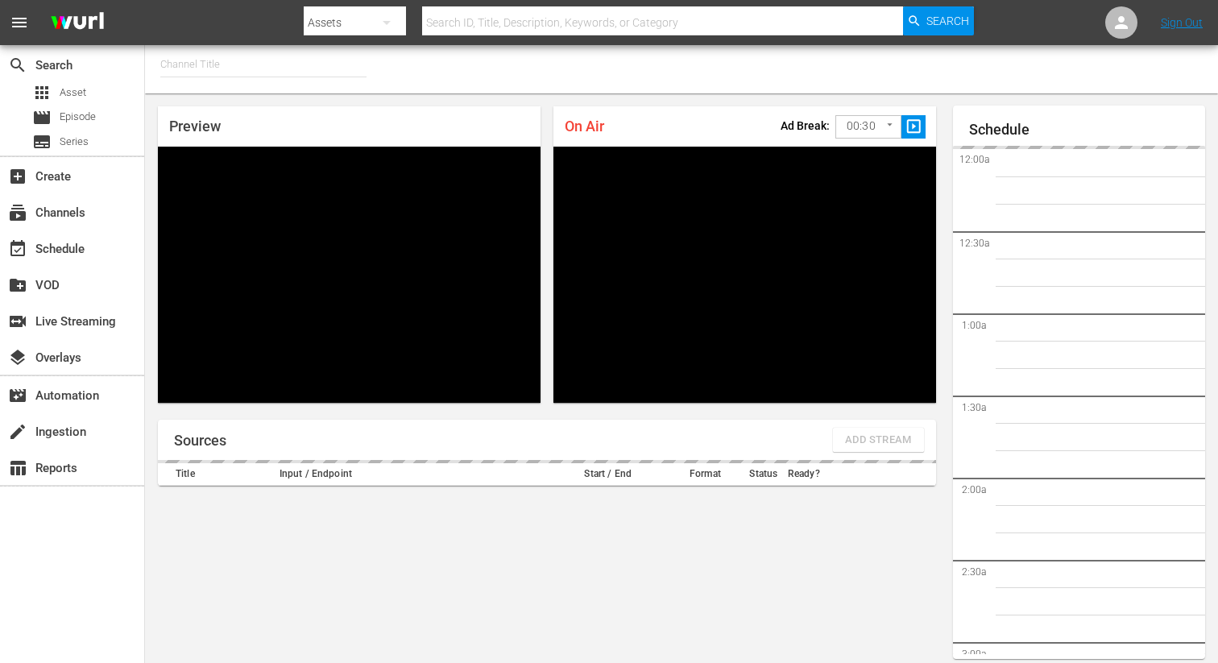
type input "FIFA+ [DEMOGRAPHIC_DATA] Local (1776)"
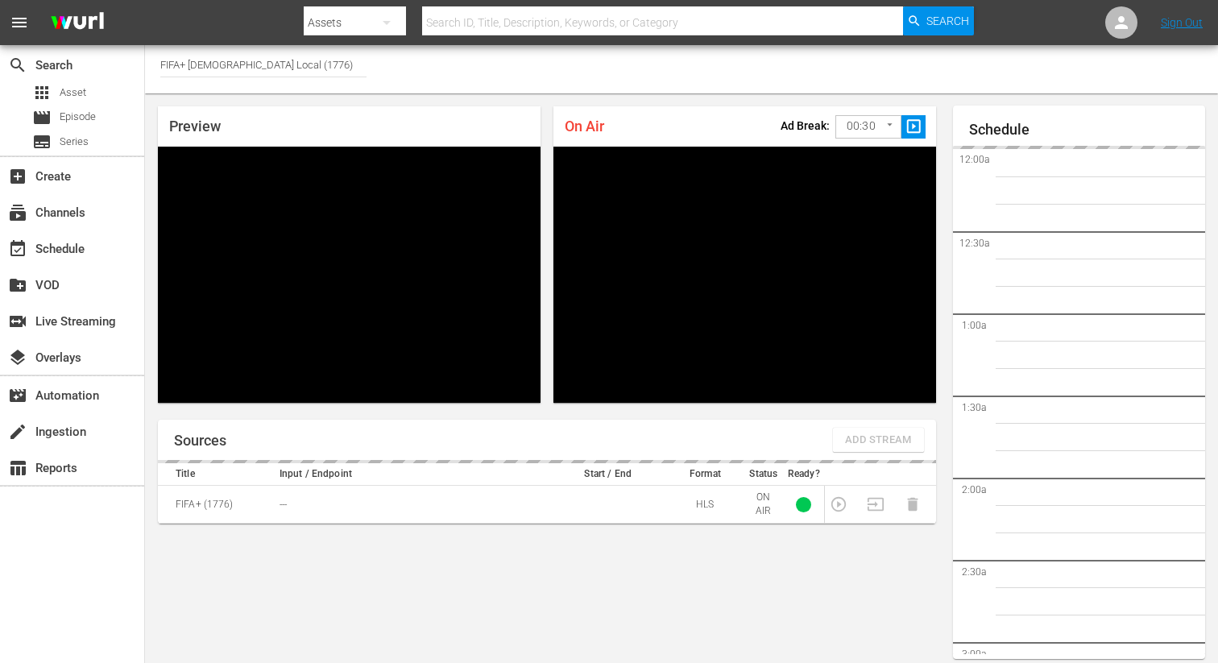
scroll to position [2898, 0]
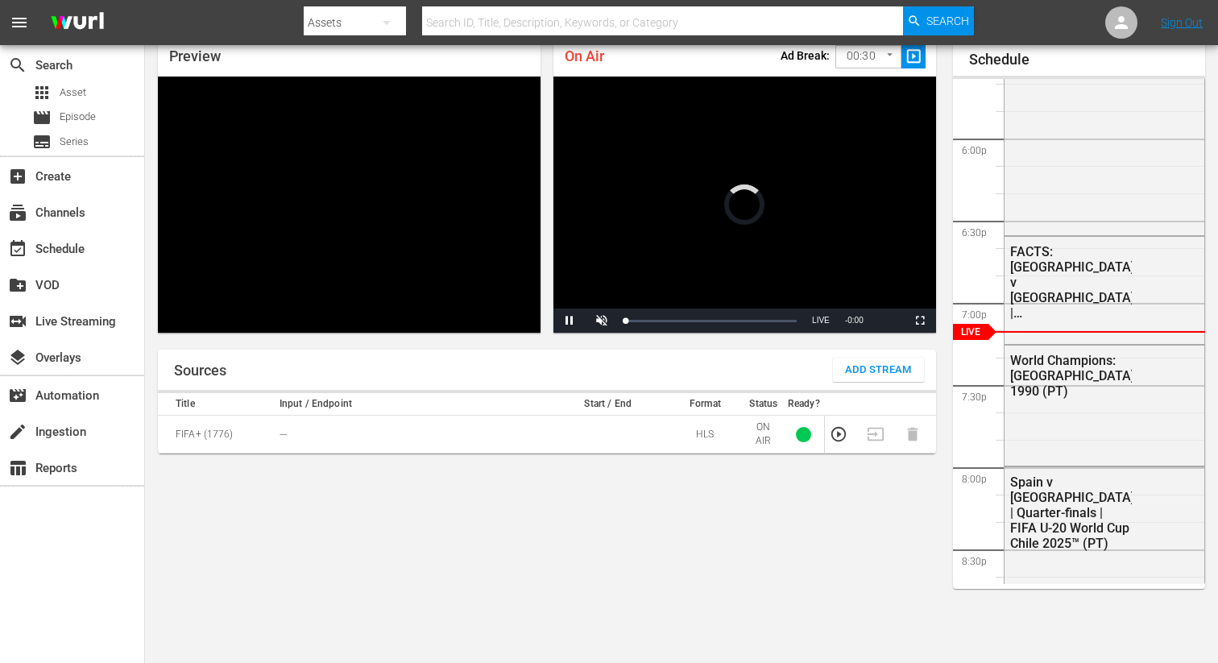
click at [887, 367] on span "Add Stream" at bounding box center [878, 370] width 67 height 19
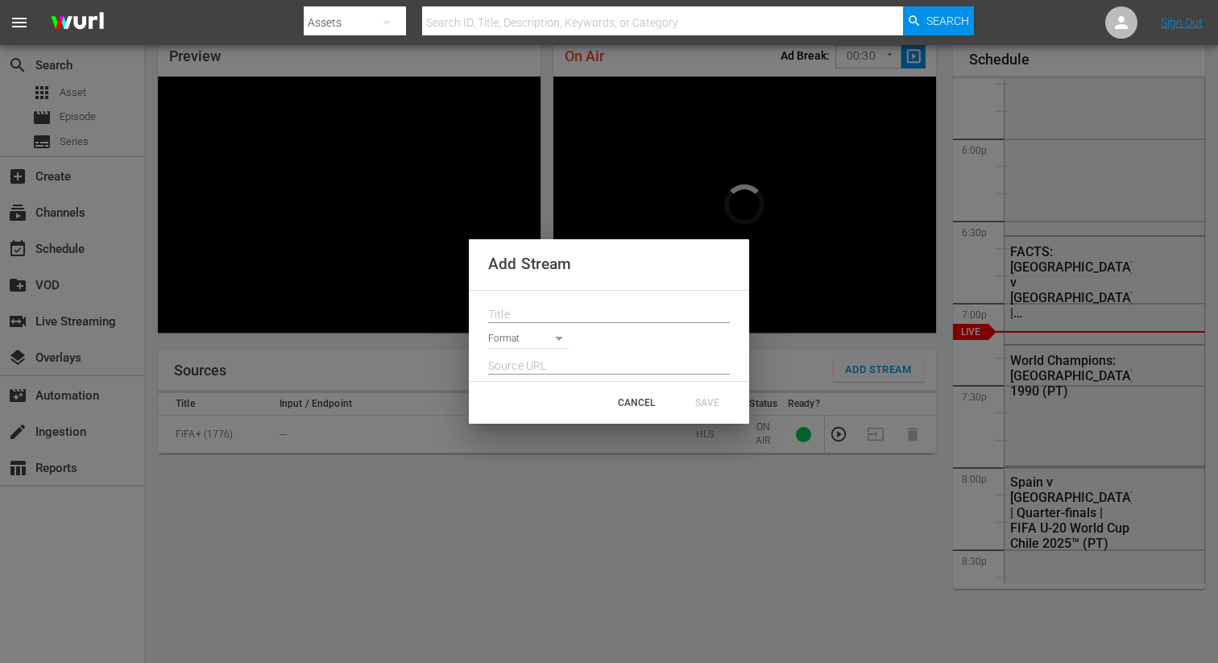
click at [594, 307] on input "text" at bounding box center [609, 315] width 242 height 24
paste input "Live Channel 387759fc-83c7-45fb-b100-f4c0c2dc518b eng FIFA U-20 World Cup [GEOG…"
type input "Live Channel 387759fc-83c7-45fb-b100-f4c0c2dc518b eng FIFA U-20 World Cup [GEOG…"
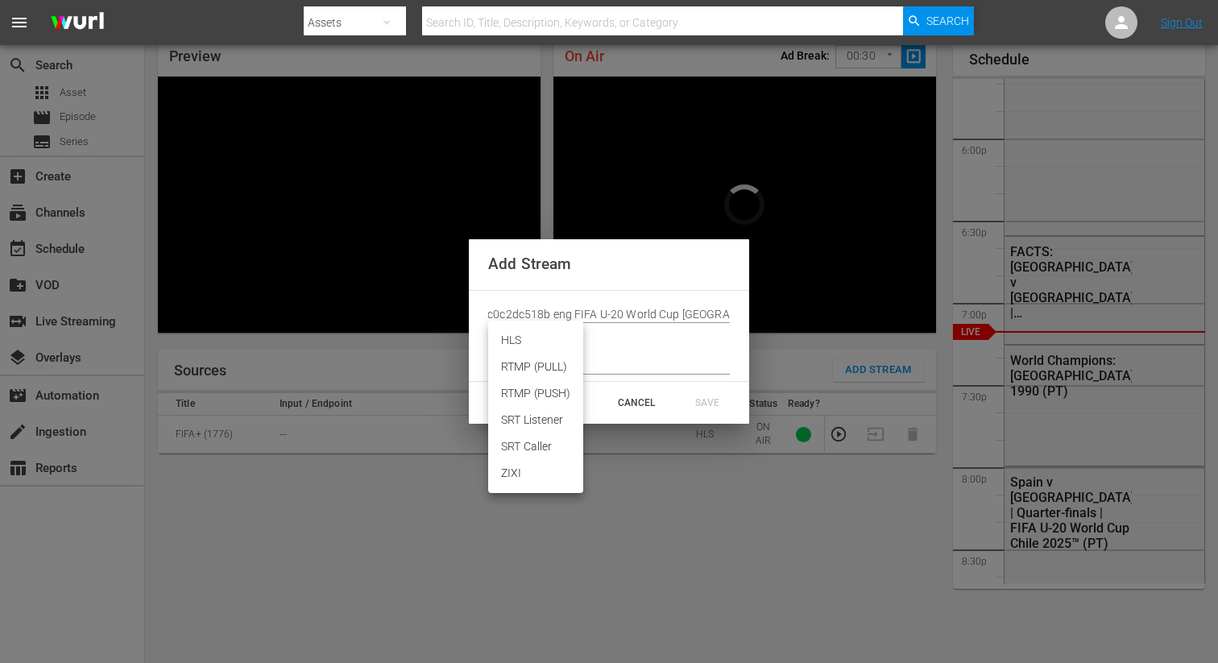
scroll to position [0, 0]
click at [497, 338] on body "menu Search By Assets Search ID, Title, Description, Keywords, or Category Sear…" at bounding box center [609, 261] width 1218 height 663
click at [499, 339] on li "HLS" at bounding box center [535, 340] width 95 height 27
type input "HLS"
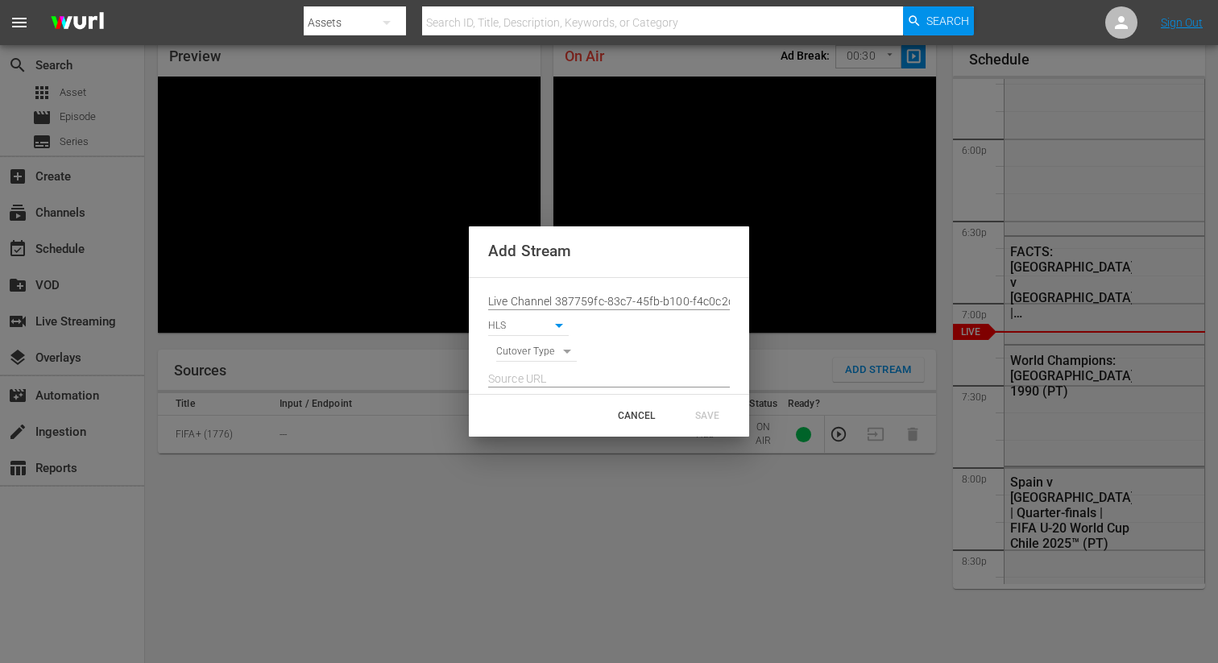
click at [499, 346] on body "menu Search By Assets Search ID, Title, Description, Keywords, or Category Sear…" at bounding box center [609, 261] width 1218 height 663
click at [501, 378] on li "SIGNAL" at bounding box center [536, 380] width 81 height 27
type input "SIGNAL"
click at [513, 378] on input "text" at bounding box center [609, 379] width 242 height 24
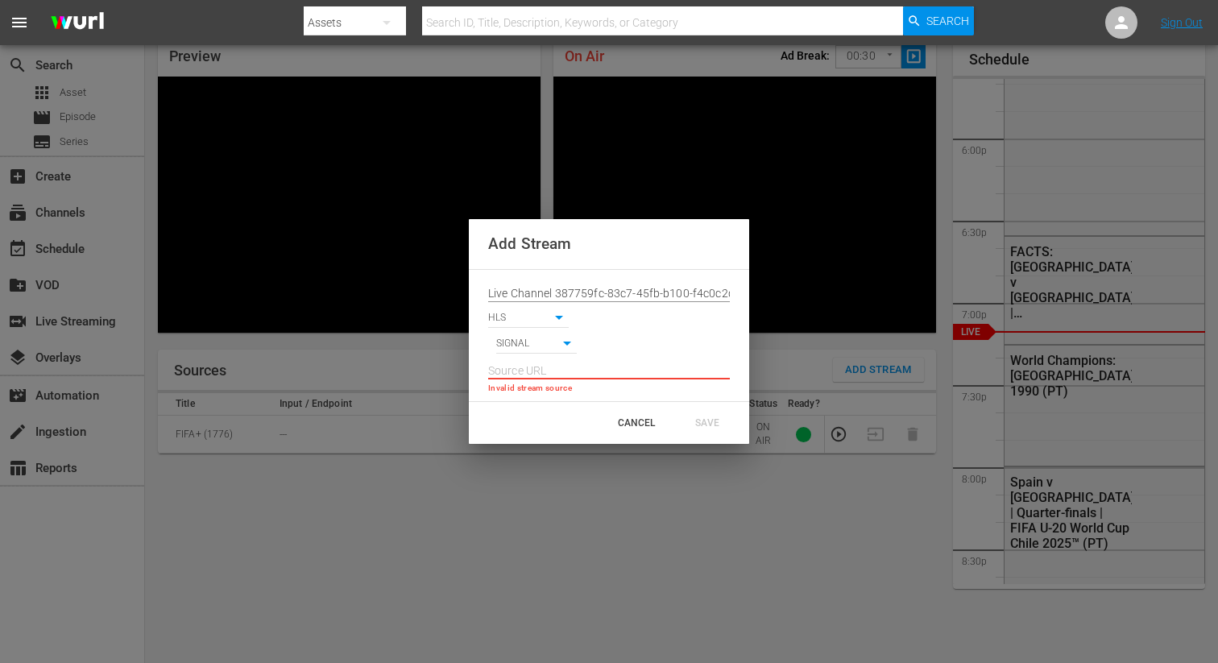
paste input "[URL][DOMAIN_NAME][DATE][DATE]"
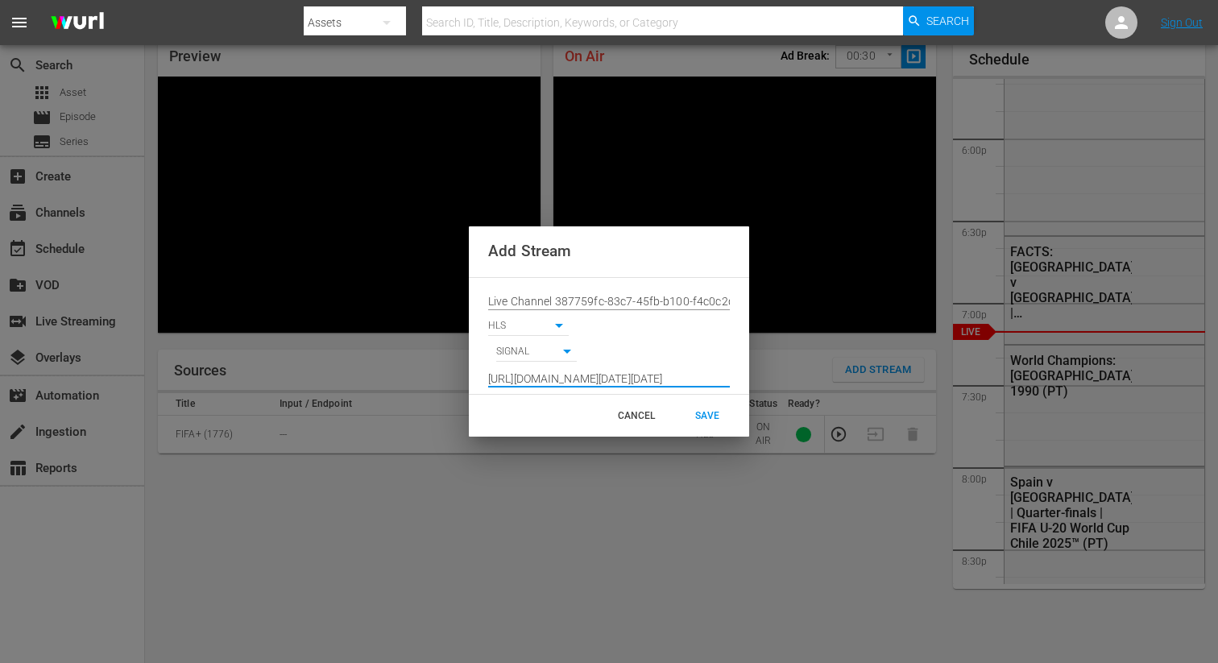
type input "[URL][DOMAIN_NAME][DATE][DATE]"
click at [696, 431] on div "CANCEL SAVE" at bounding box center [609, 416] width 280 height 42
click at [702, 409] on div "SAVE" at bounding box center [707, 415] width 71 height 29
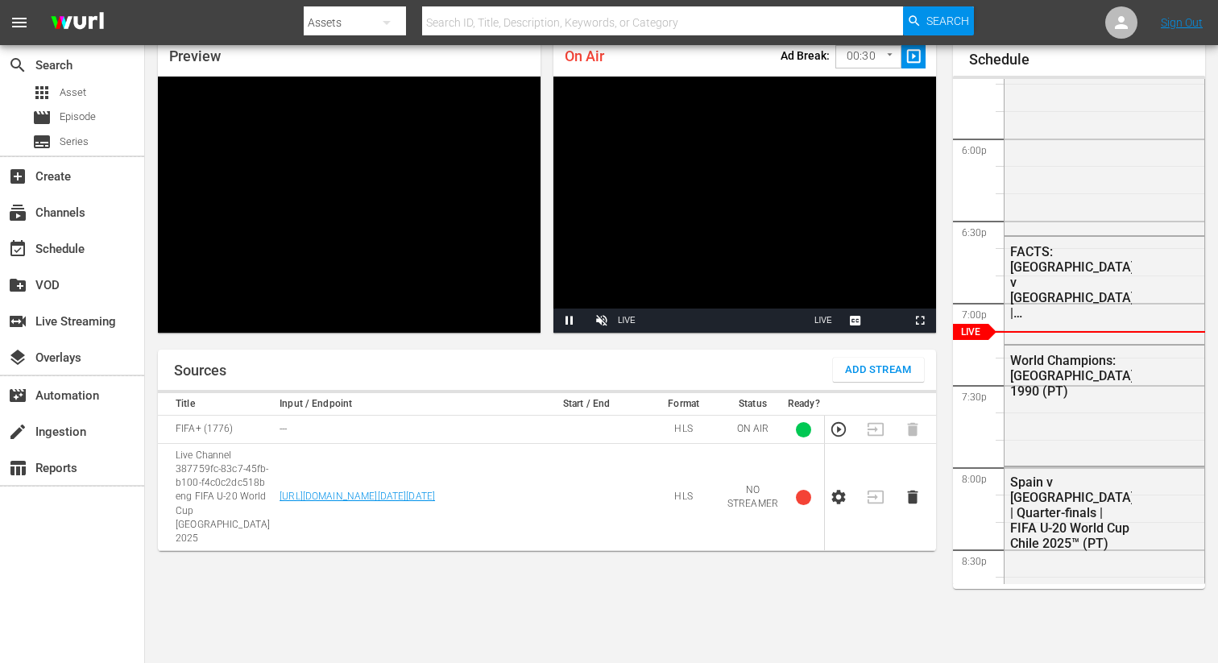
click at [840, 490] on icon "button" at bounding box center [839, 497] width 18 height 18
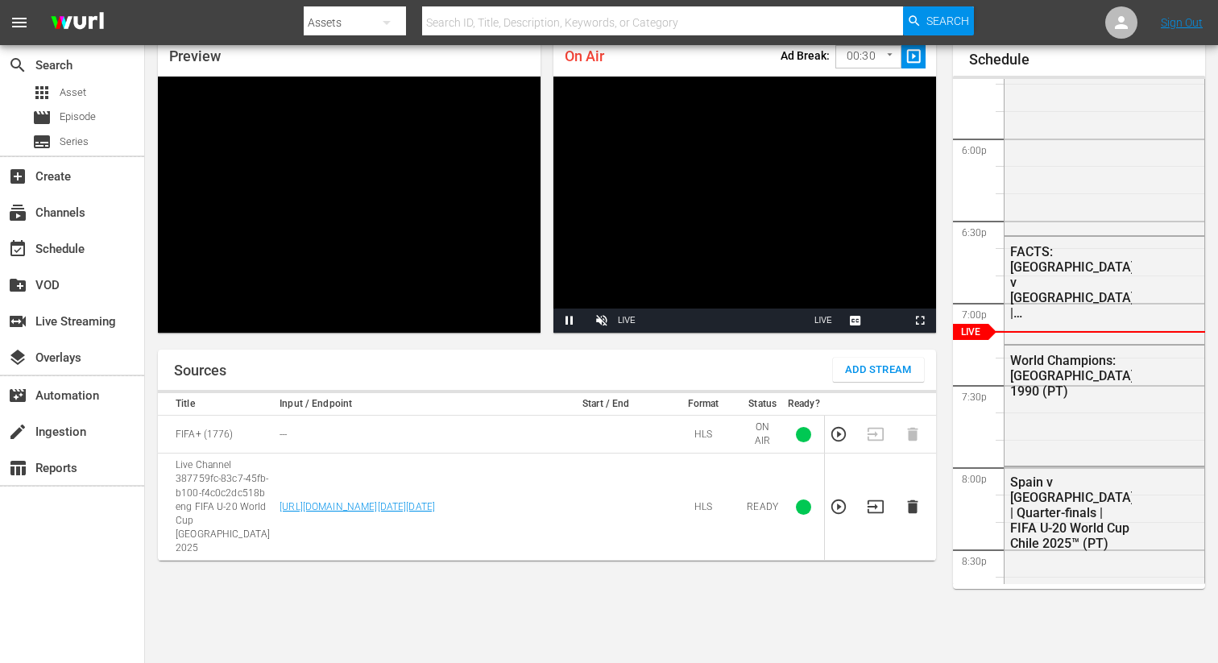
click at [871, 483] on td at bounding box center [880, 507] width 37 height 107
click at [872, 500] on icon "button" at bounding box center [876, 506] width 16 height 13
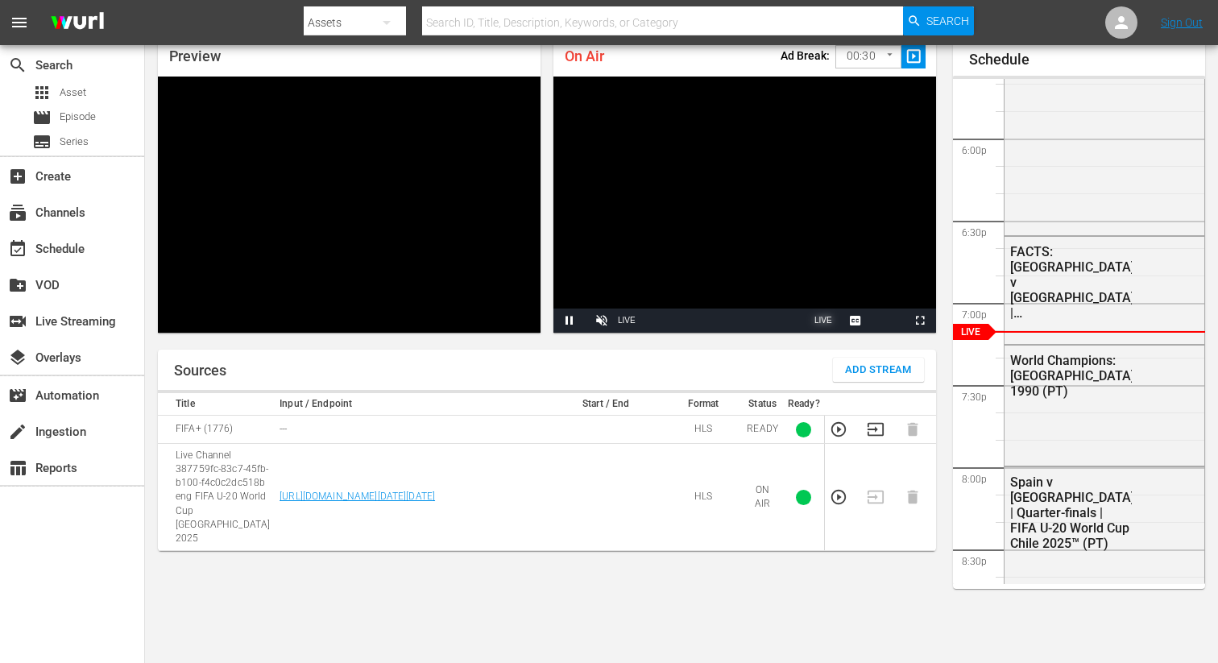
click at [818, 318] on span "LIVE" at bounding box center [823, 320] width 18 height 9
click at [825, 324] on span "LIVE" at bounding box center [823, 320] width 18 height 9
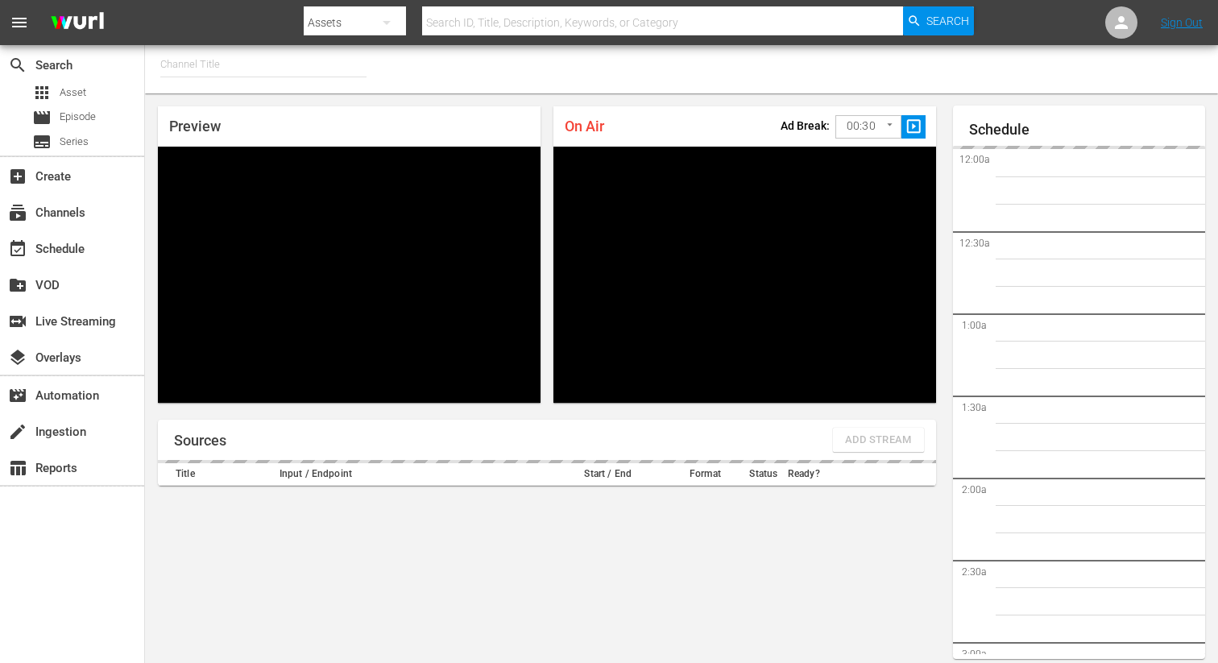
type input "FIFA+ Spanish Global (1780)"
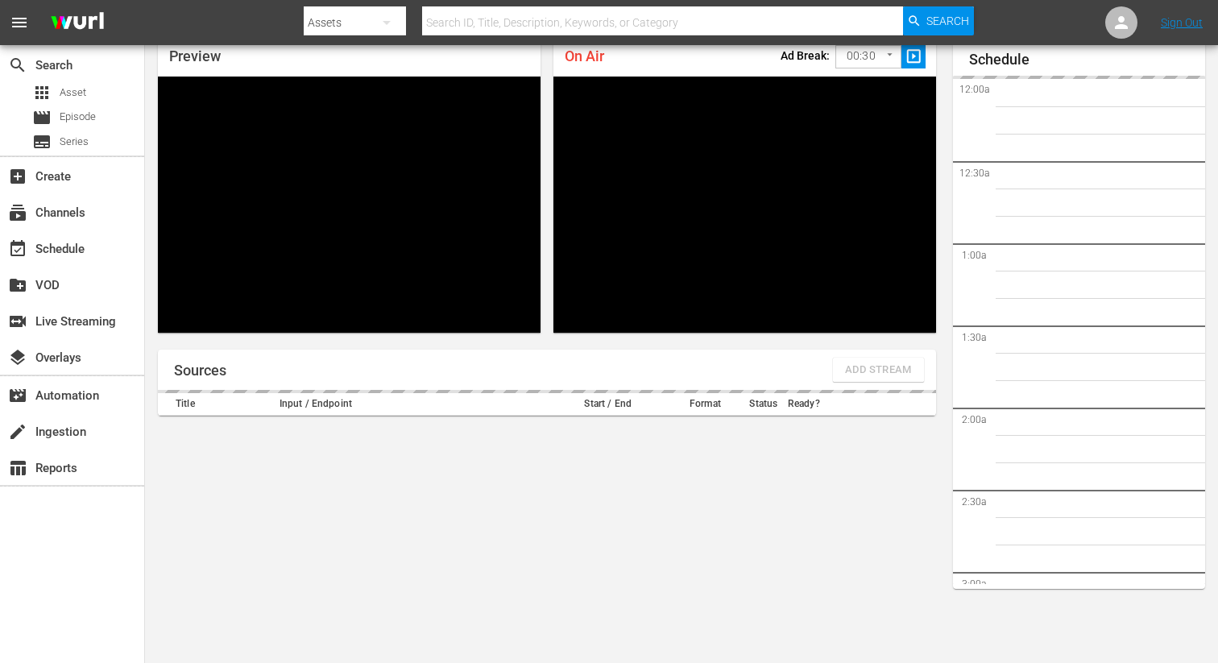
scroll to position [2899, 0]
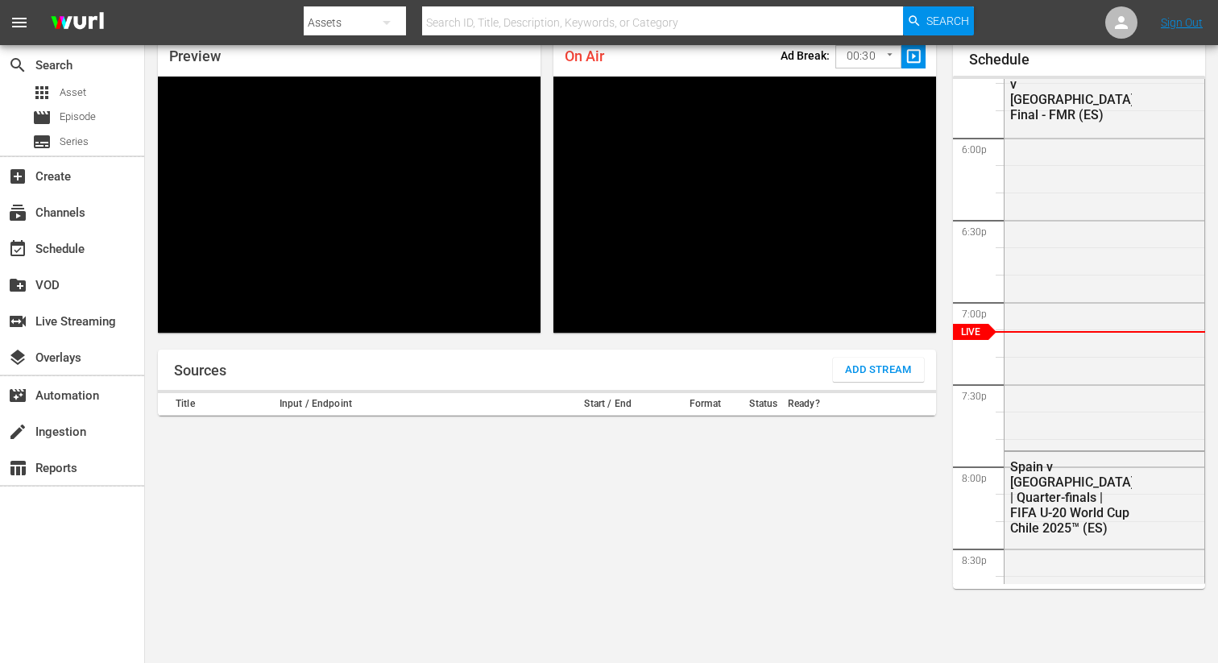
click at [880, 403] on th at bounding box center [880, 404] width 37 height 23
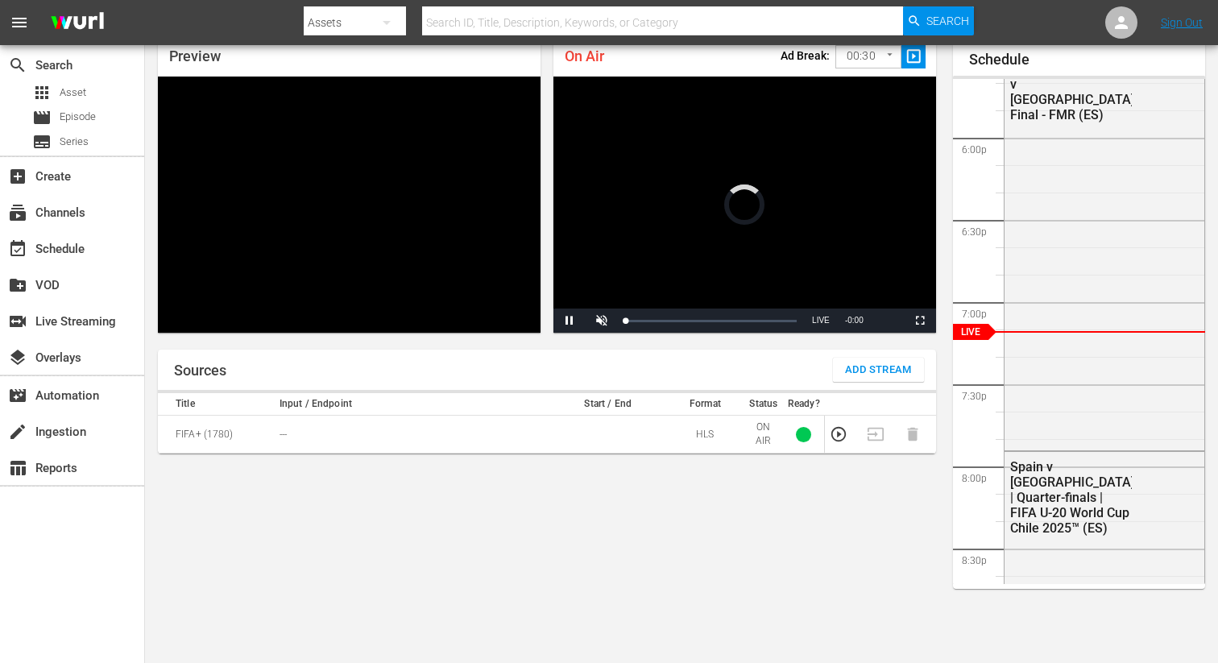
click at [888, 381] on button "Add Stream" at bounding box center [878, 370] width 91 height 24
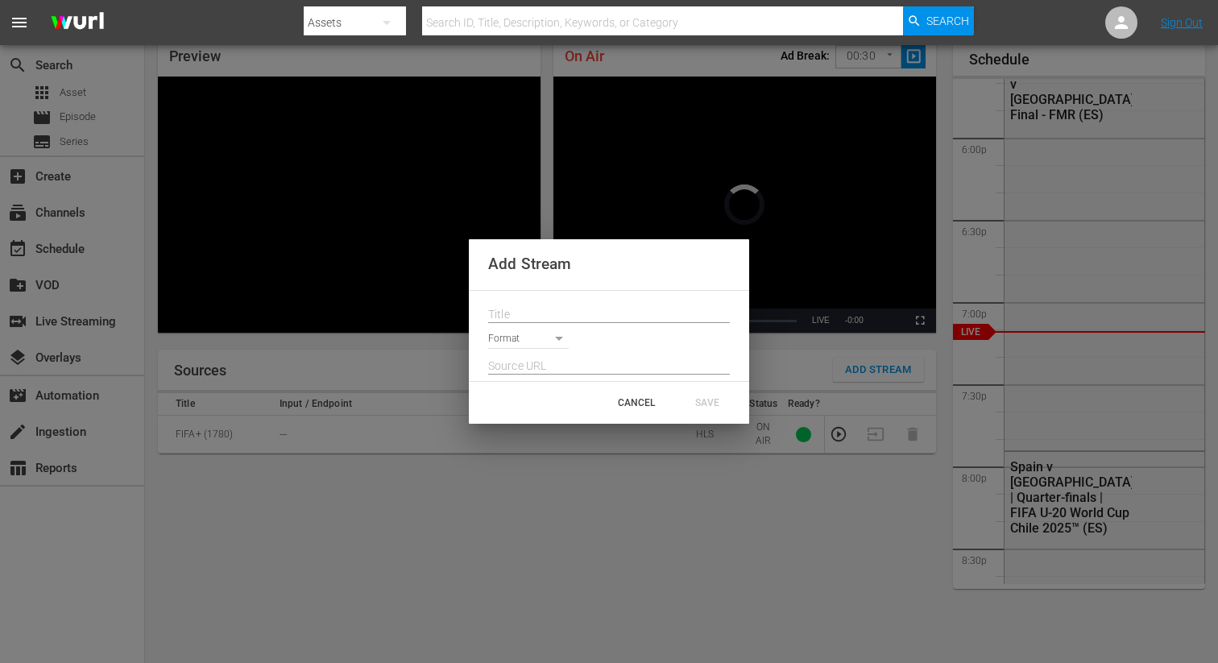
click at [890, 373] on div "Add Stream Format CANCEL SAVE" at bounding box center [609, 331] width 1218 height 663
click at [611, 309] on input "text" at bounding box center [609, 315] width 242 height 24
paste input "Live Channel 387759fc-83c7-45fb-b100-f4c0c2dc518b eng FIFA U-20 World Cup [GEOG…"
type input "Live Channel 387759fc-83c7-45fb-b100-f4c0c2dc518b eng FIFA U-20 World Cup [GEOG…"
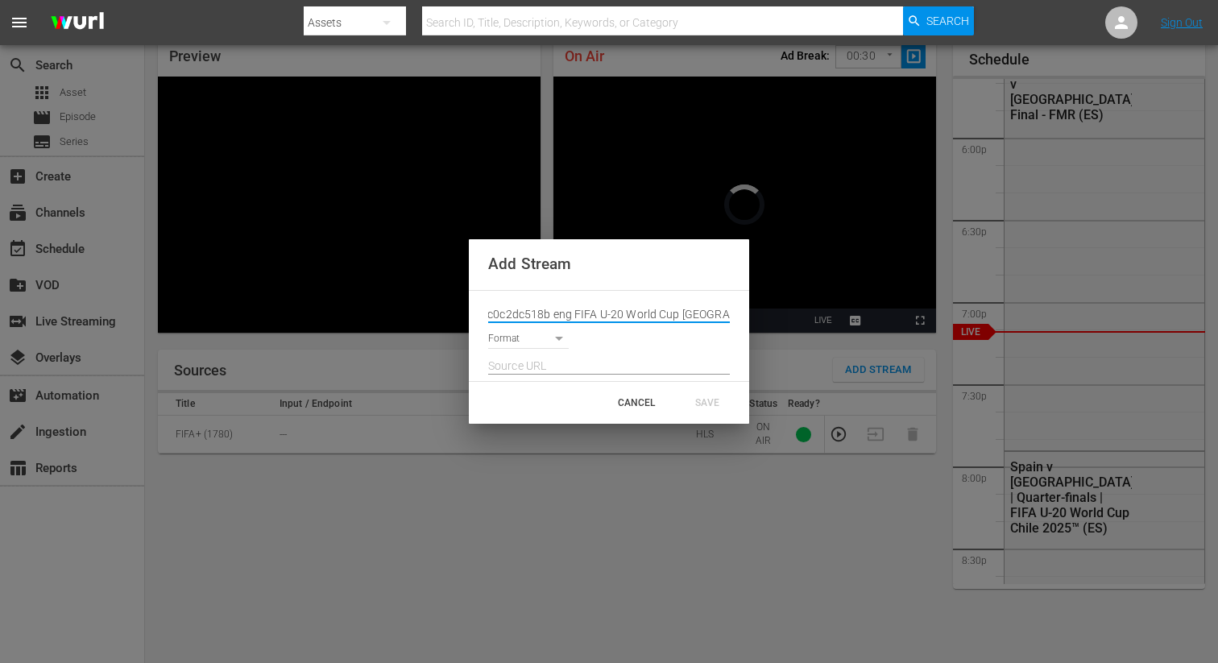
click at [507, 355] on input "text" at bounding box center [609, 366] width 242 height 24
click at [511, 347] on body "menu Search By Assets Search ID, Title, Description, Keywords, or Category Sear…" at bounding box center [609, 261] width 1218 height 663
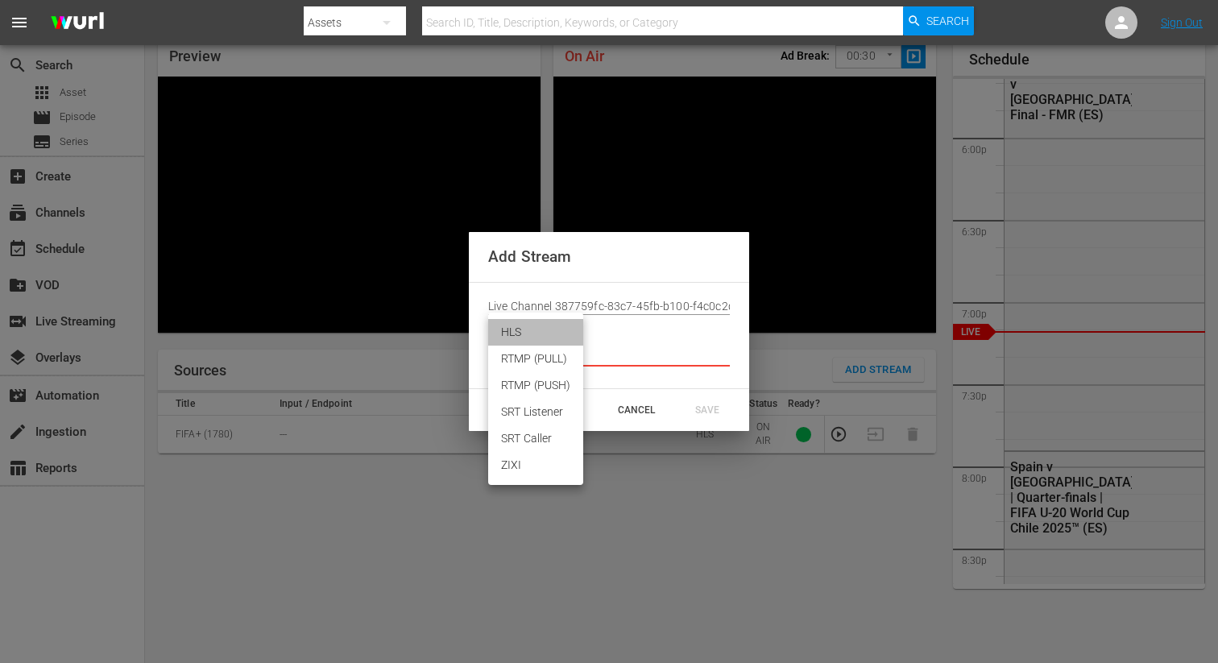
click at [520, 333] on li "HLS" at bounding box center [535, 332] width 95 height 27
type input "HLS"
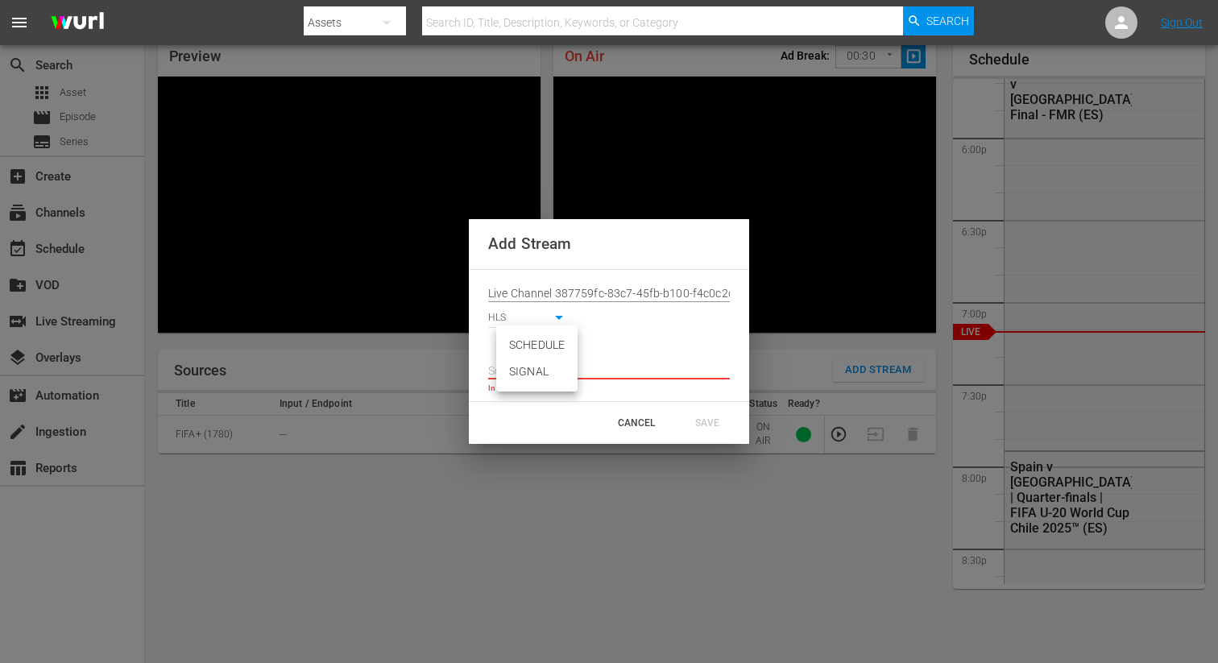
click at [519, 340] on body "menu Search By Assets Search ID, Title, Description, Keywords, or Category Sear…" at bounding box center [609, 261] width 1218 height 663
click at [520, 367] on li "SIGNAL" at bounding box center [536, 371] width 81 height 27
type input "SIGNAL"
click at [514, 367] on input "text" at bounding box center [609, 371] width 242 height 24
paste input "[URL][DOMAIN_NAME][DATE][DATE]"
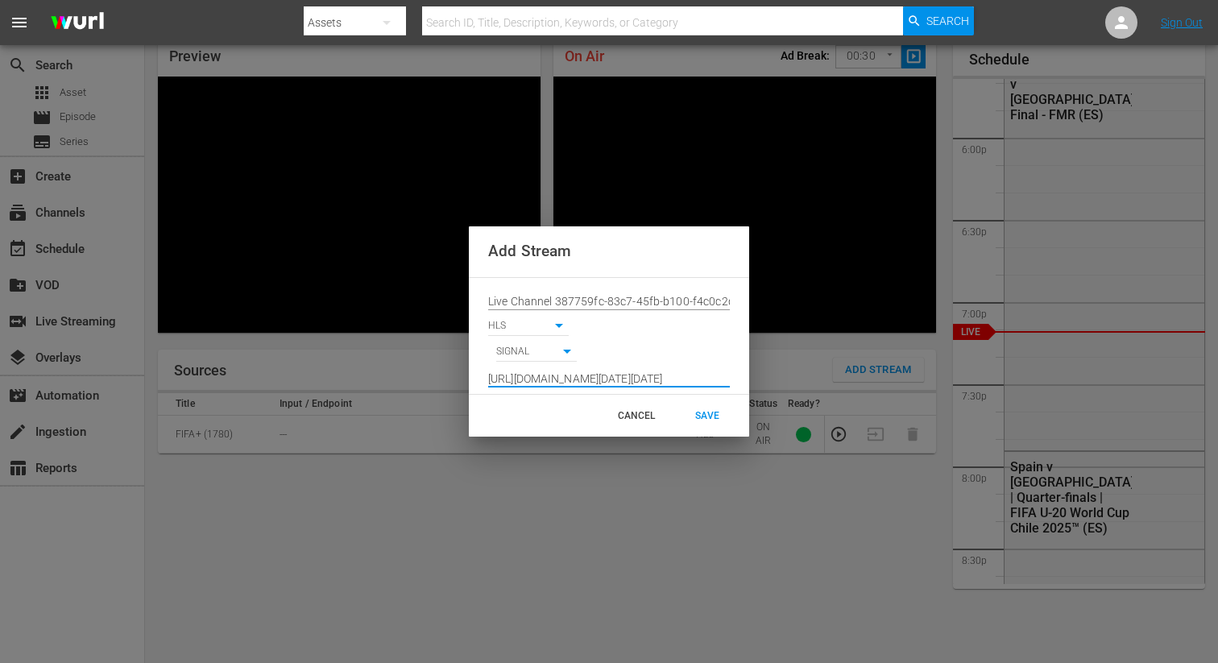
scroll to position [0, 1178]
type input "[URL][DOMAIN_NAME][DATE][DATE]"
click at [710, 419] on div "SAVE" at bounding box center [707, 415] width 71 height 29
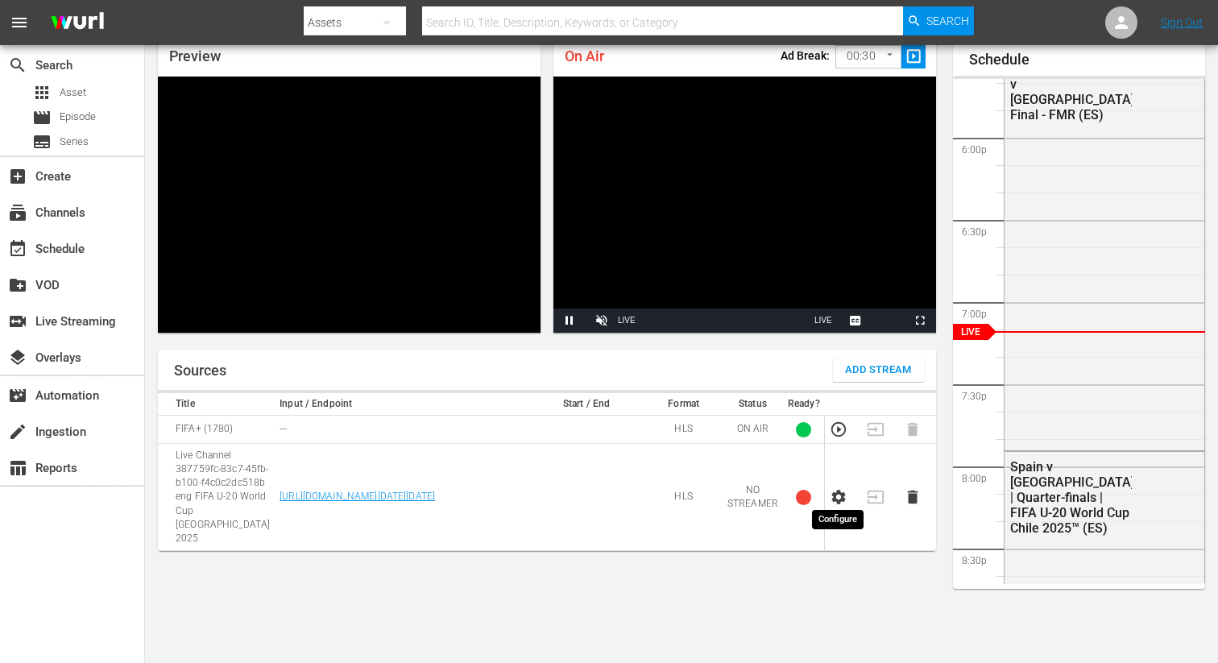
click at [841, 488] on icon "button" at bounding box center [839, 497] width 18 height 18
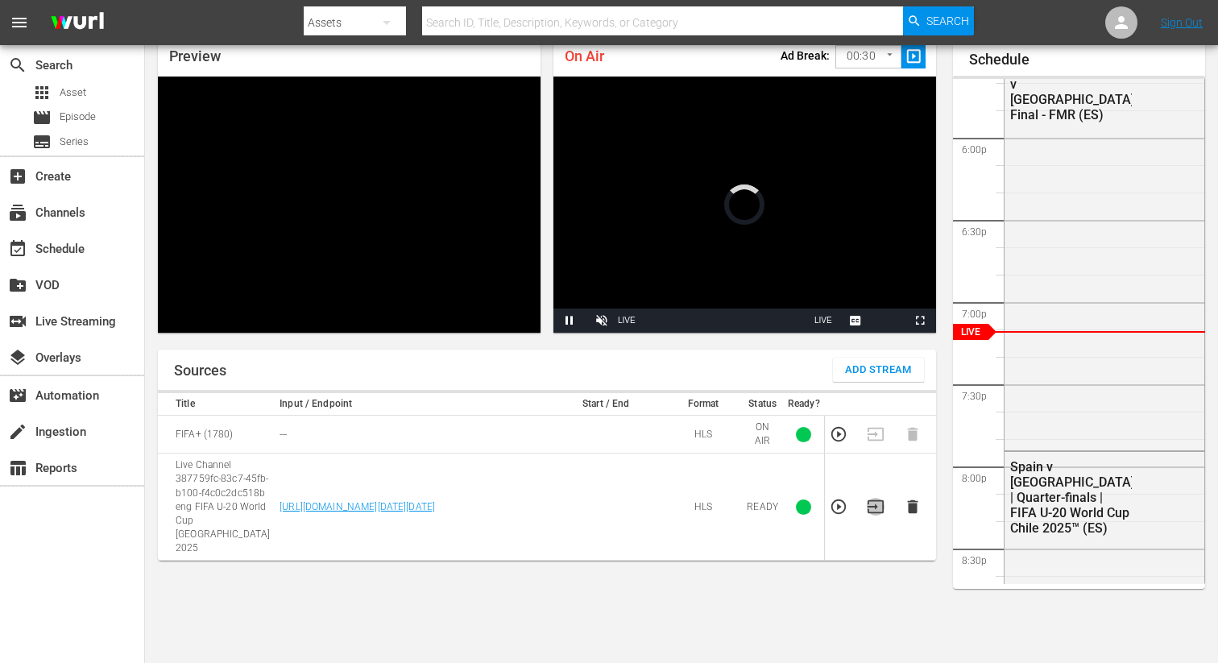
click at [876, 500] on icon "button" at bounding box center [876, 506] width 16 height 13
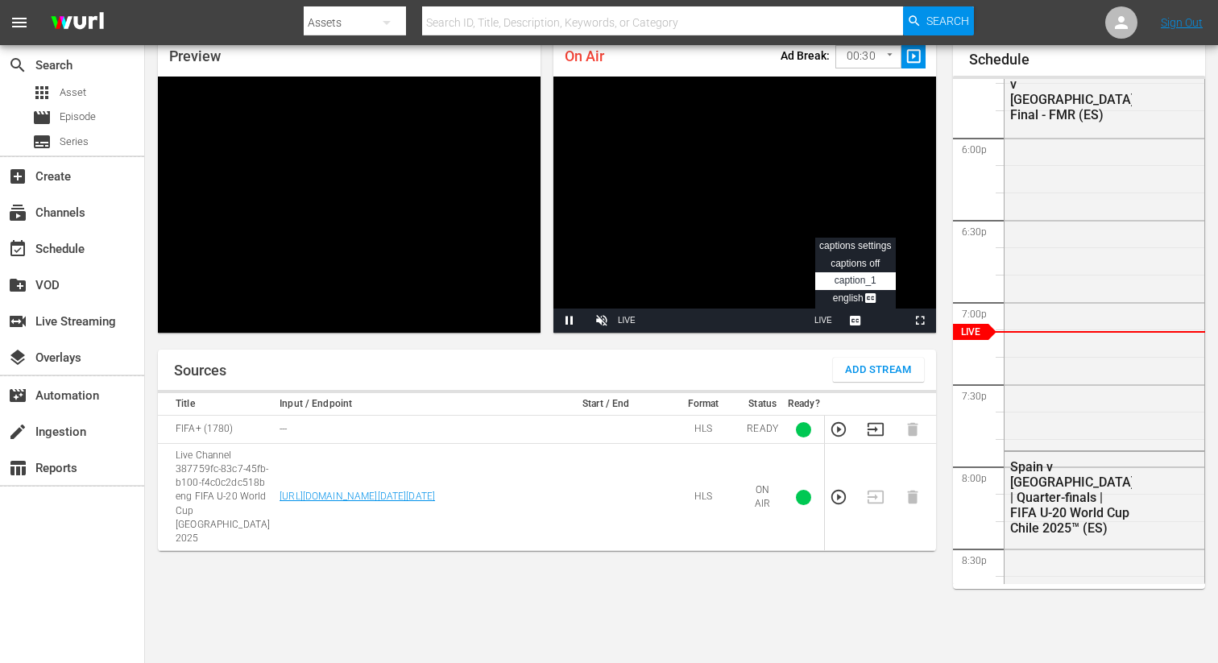
click at [855, 321] on span "Video Player" at bounding box center [855, 321] width 0 height 0
click at [826, 321] on span "LIVE" at bounding box center [823, 320] width 18 height 9
click at [823, 319] on span "LIVE" at bounding box center [823, 320] width 18 height 9
click at [822, 321] on span "LIVE" at bounding box center [823, 320] width 18 height 9
